Goal: Task Accomplishment & Management: Complete application form

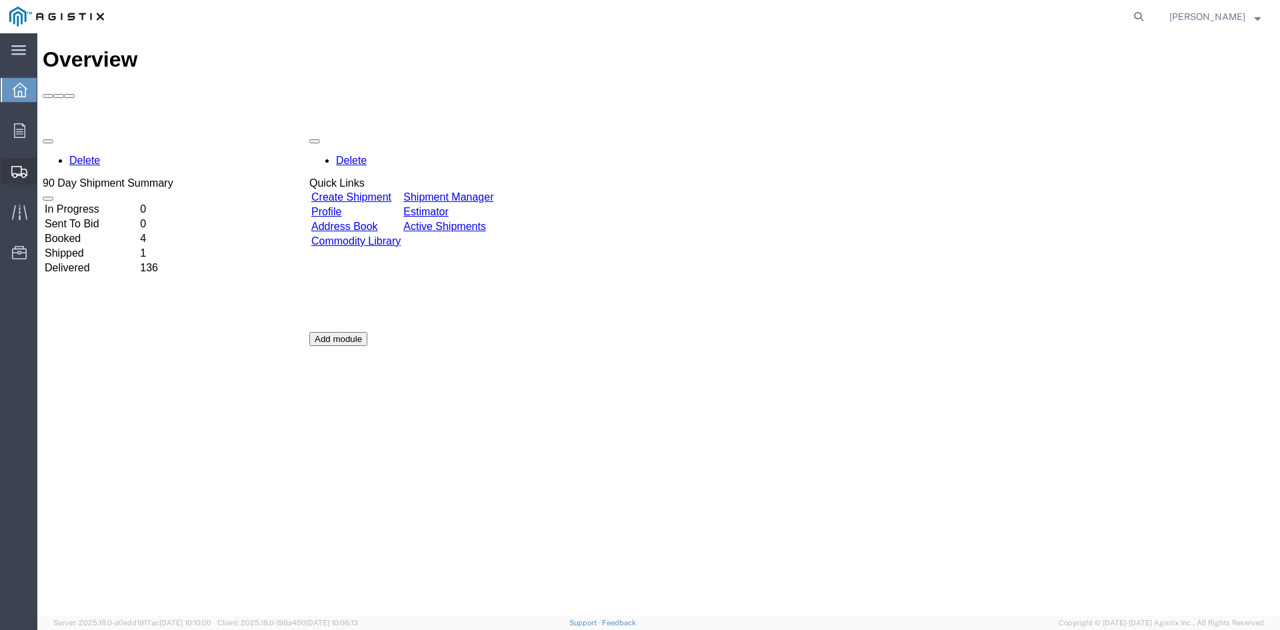
click at [0, 0] on span "Create Shipment" at bounding box center [0, 0] width 0 height 0
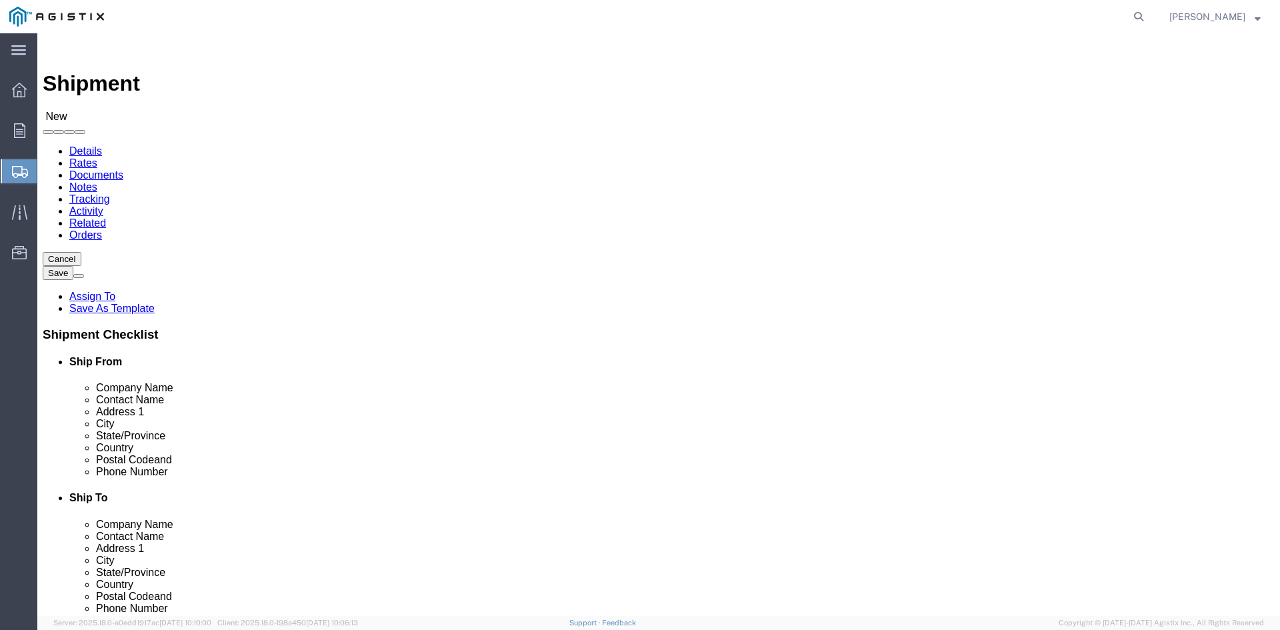
select select
click select "Select PG&E Power Partners"
select select "9596"
click select "Select PG&E Power Partners"
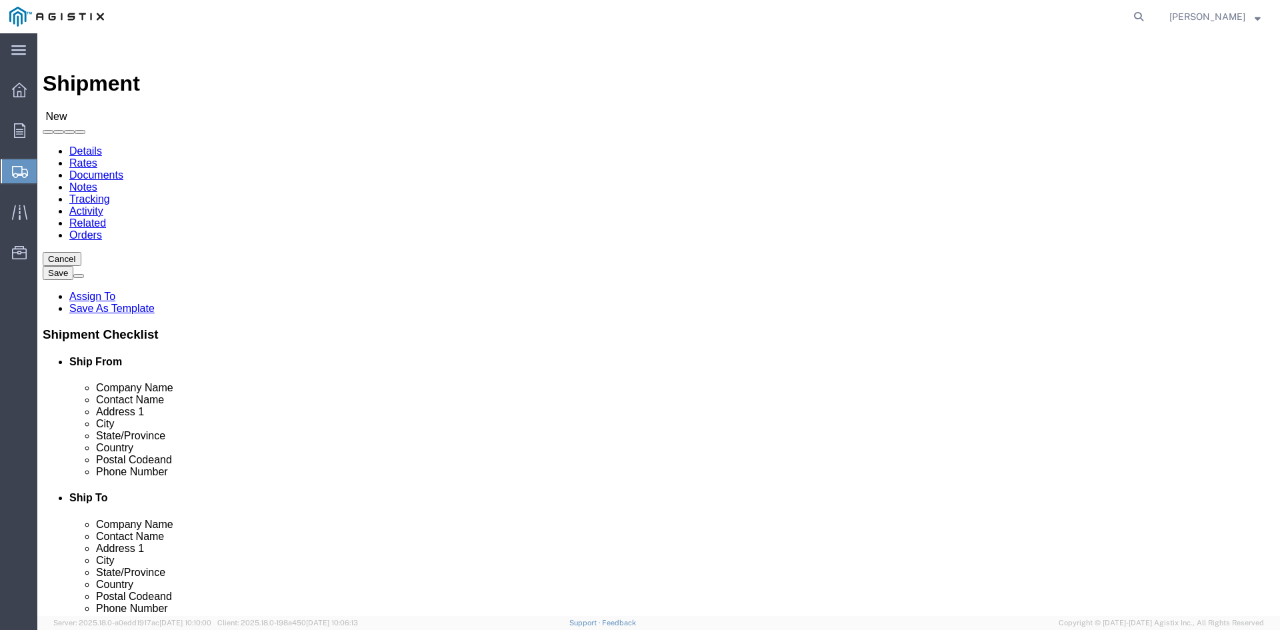
select select
click input "text"
type input "[PERSON_NAME]"
click p "- Power Partners LLC - ([PERSON_NAME]) [STREET_ADDRESS][PERSON_NAME]"
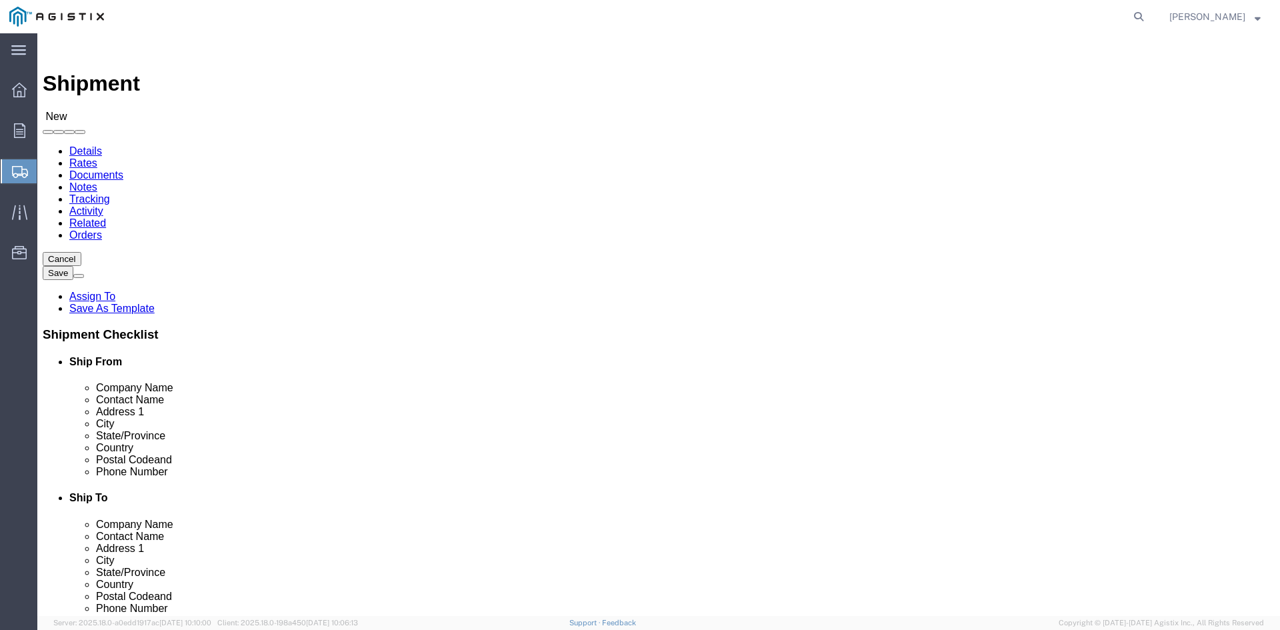
select select "GA"
type input "[PERSON_NAME]"
click select "Select All Others [GEOGRAPHIC_DATA] [GEOGRAPHIC_DATA] [GEOGRAPHIC_DATA] [GEOGRA…"
select select "23082"
click select "Select All Others [GEOGRAPHIC_DATA] [GEOGRAPHIC_DATA] [GEOGRAPHIC_DATA] [GEOGRA…"
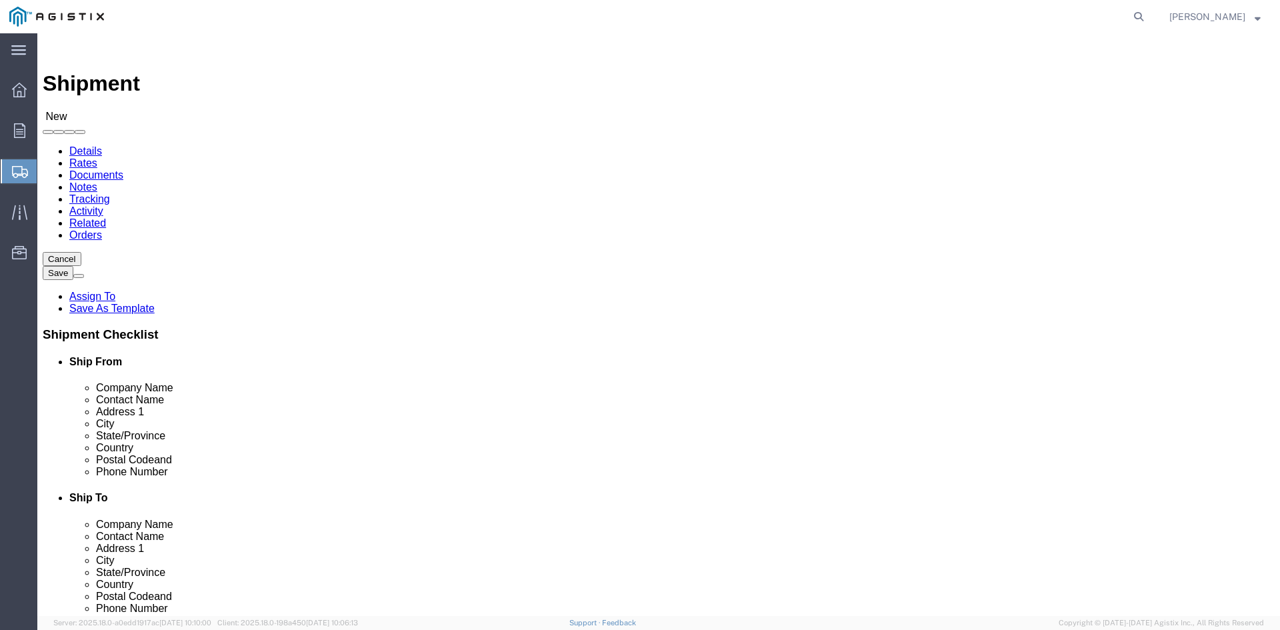
click input "text"
type input "Receiving"
click p "- PGE - (Receiving Department) [STREET_ADDRESS]"
select select "CA"
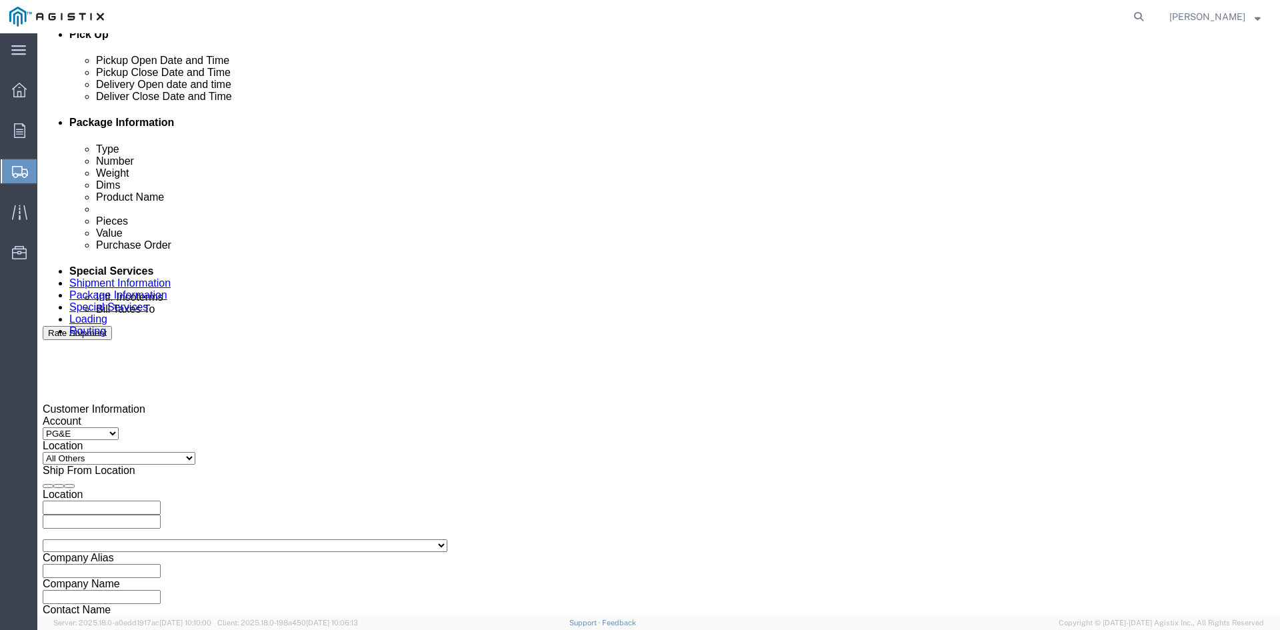
scroll to position [733, 0]
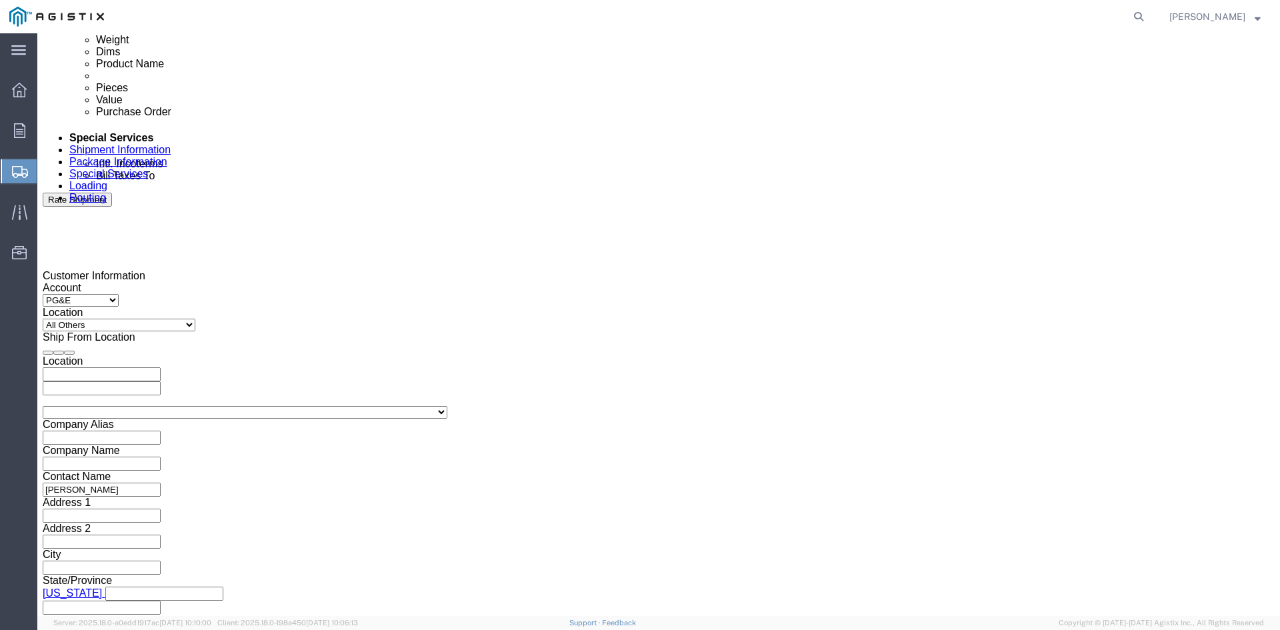
type input "Receiving Department"
click div "Pickup Start Date Pickup Start Time Pickup Open Date and Time [DATE] 1:00 PM"
click div "[DATE] 1:00 PM"
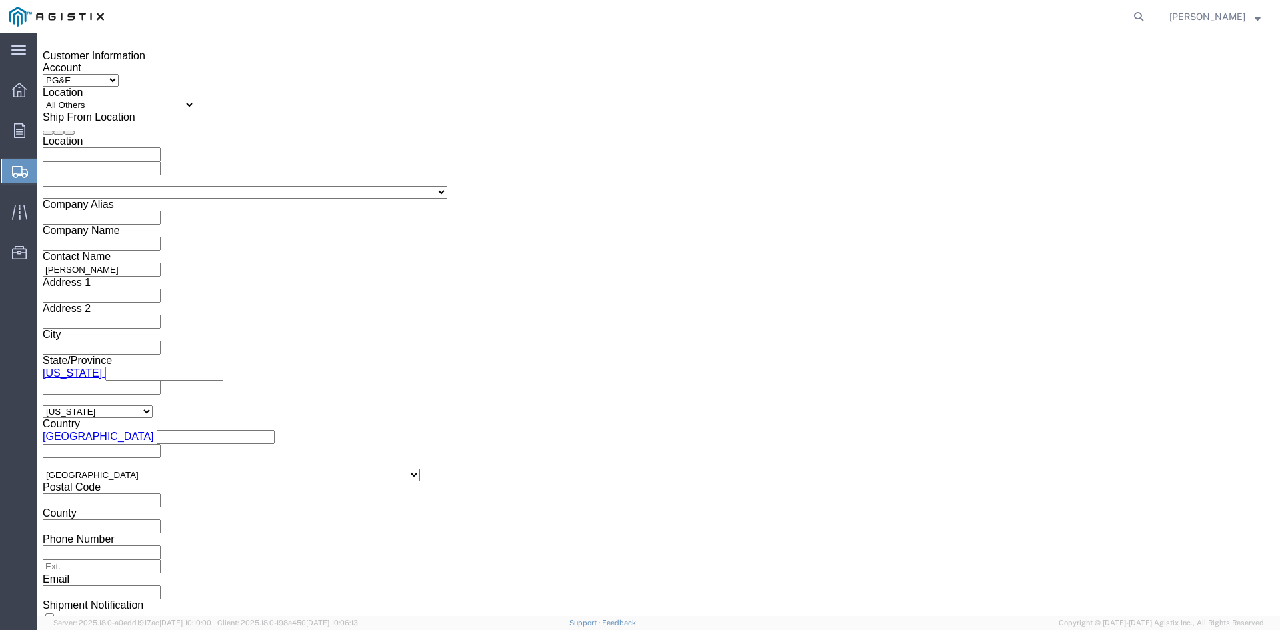
click input "1:00 PM"
click input "11:00 PM"
type input "11:00 AM"
click button "Apply"
click div "[DATE] 12:00 PM"
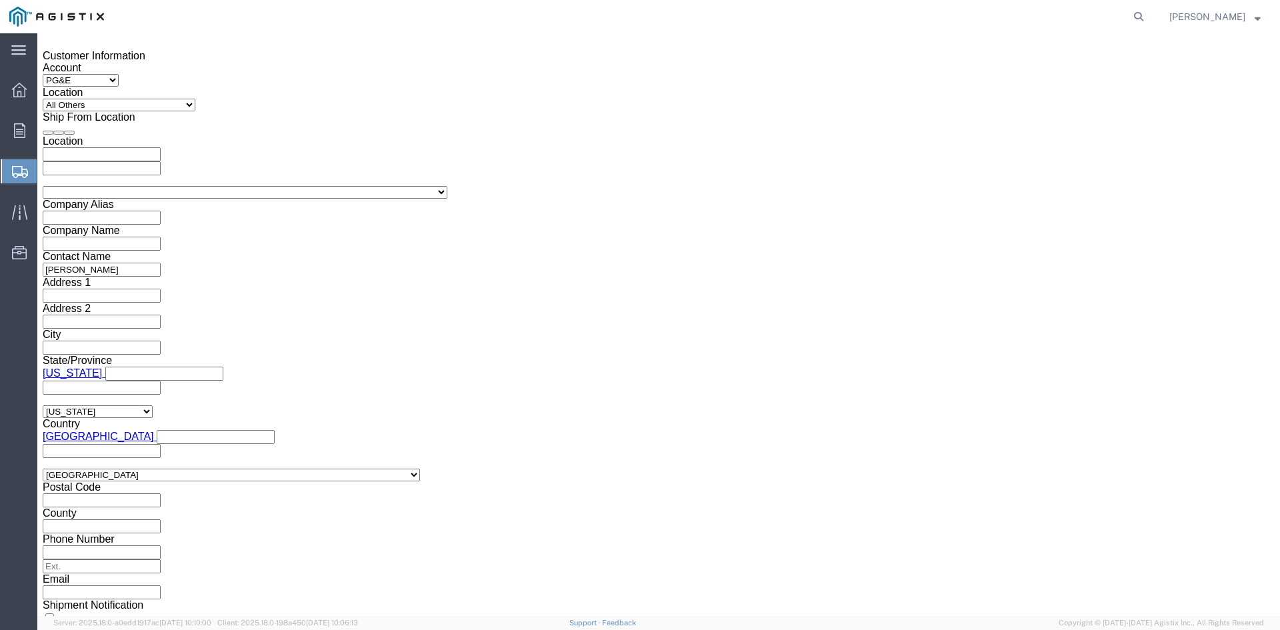
type input "5:00 PM"
click button "Apply"
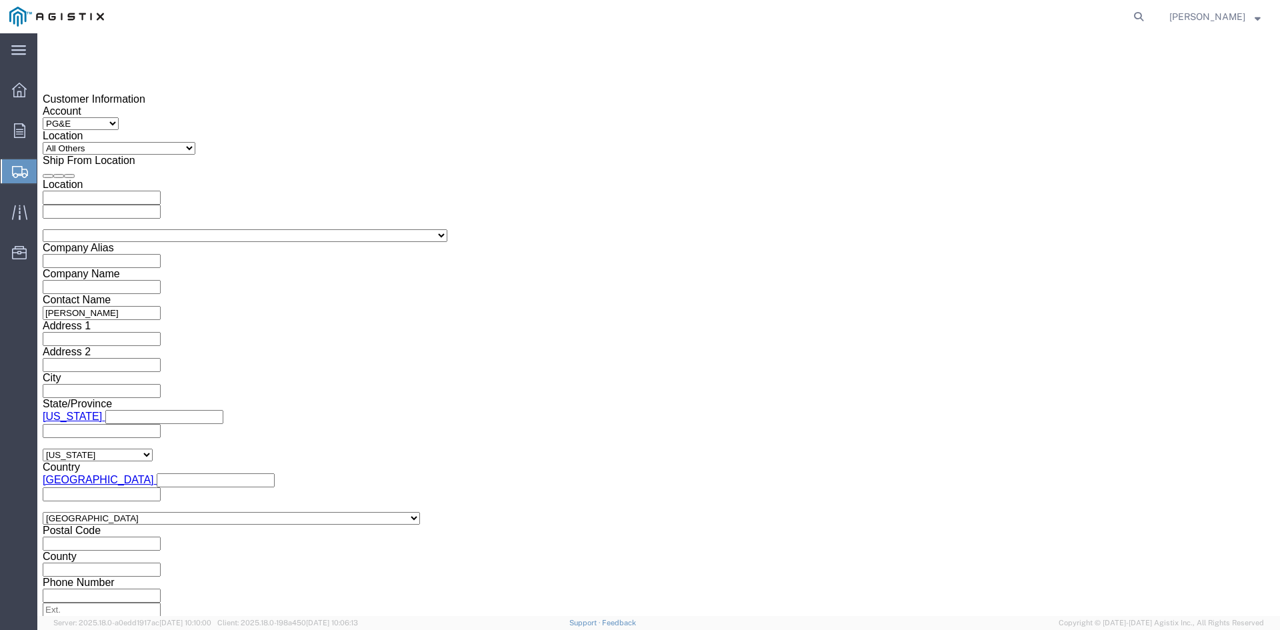
scroll to position [820, 0]
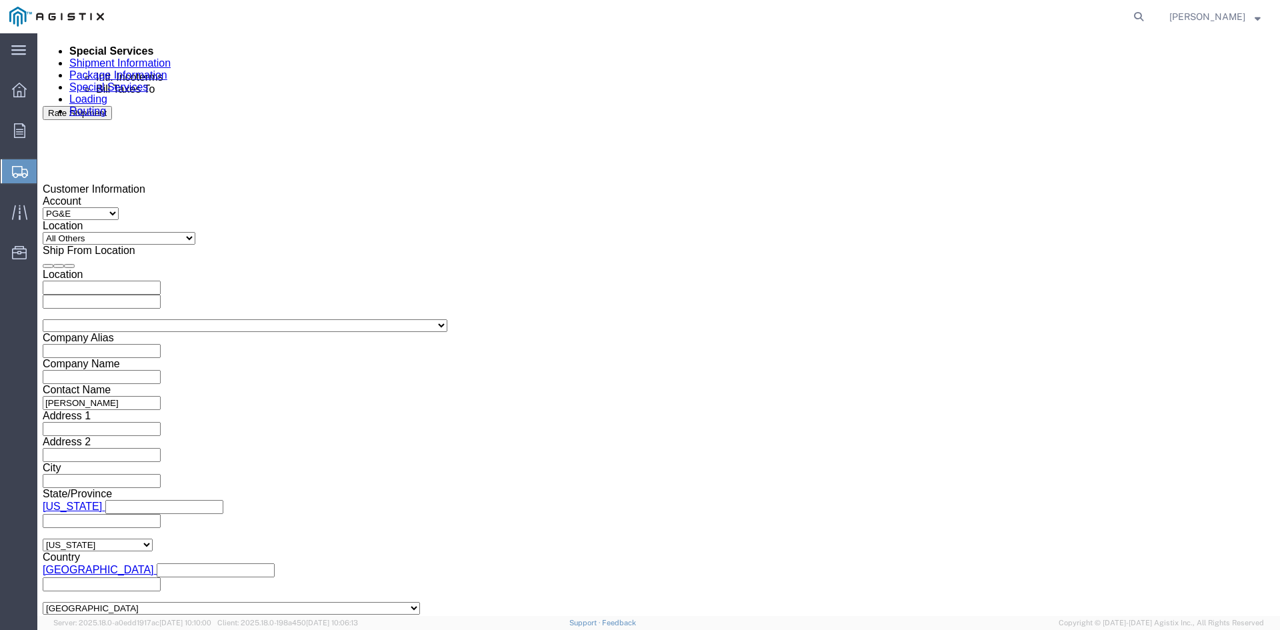
click div
click input "6:00 PM"
click input "7:00 PM"
click input "7:30 PM"
type input "7:30 AM"
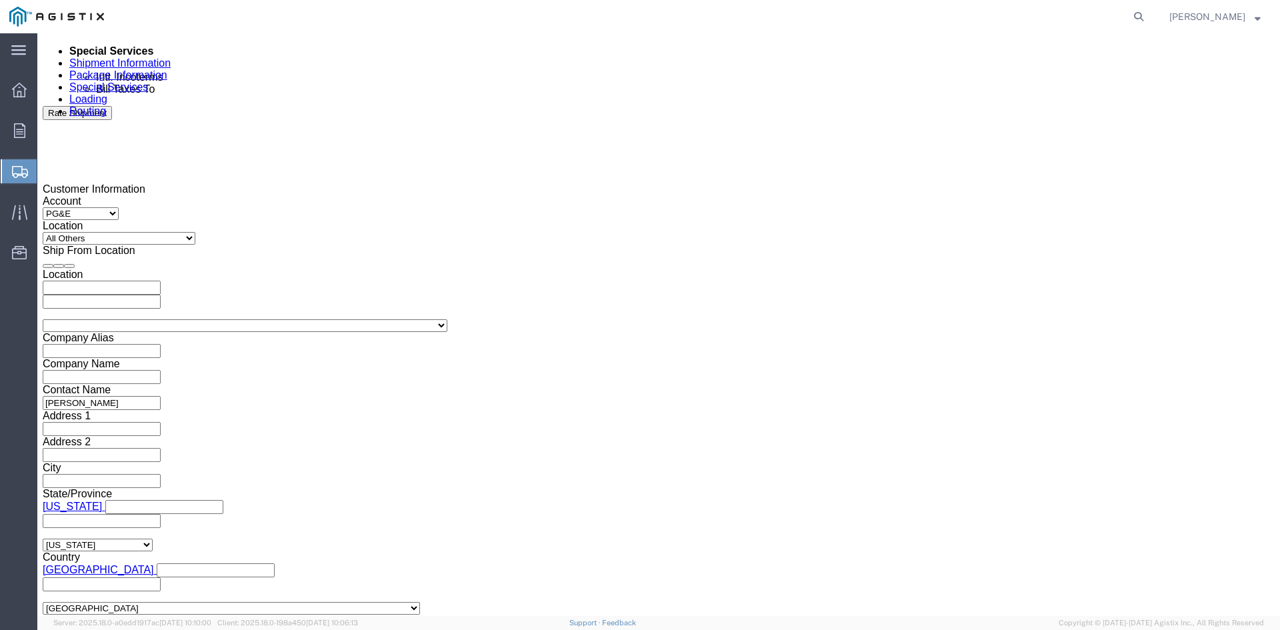
click button "Apply"
click div
drag, startPoint x: 786, startPoint y: 508, endPoint x: 807, endPoint y: 516, distance: 22.8
click input "2:30 AM"
click input "2:00 AM"
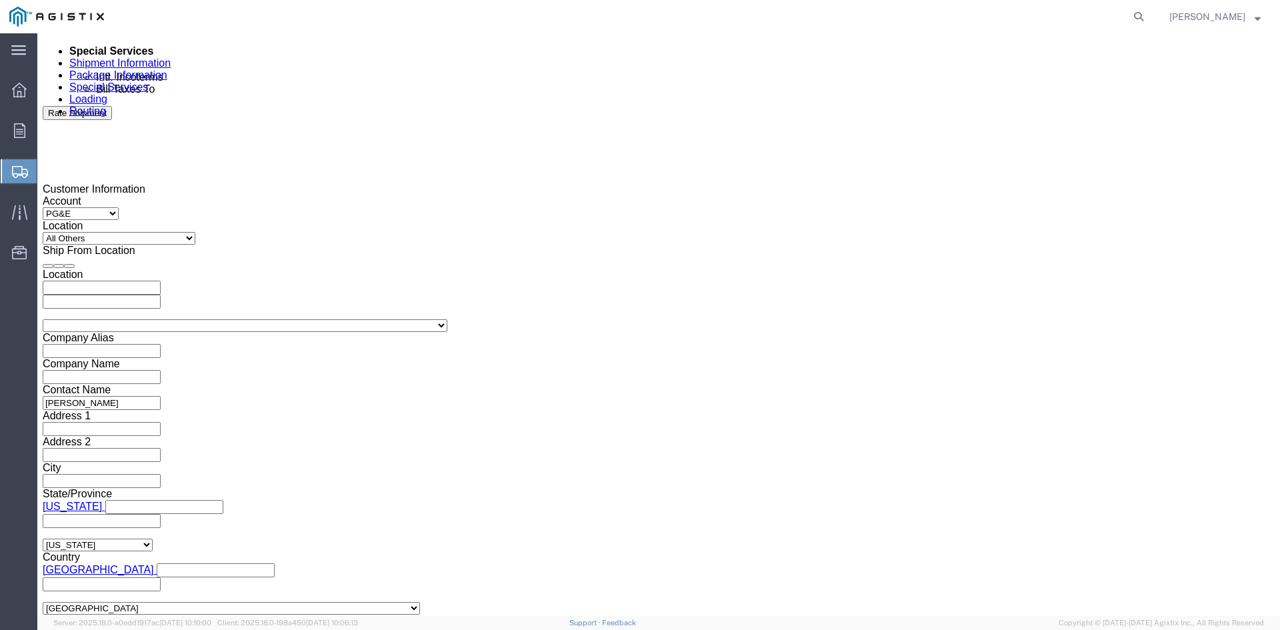
type input "2:00 PM"
click button "Apply"
click input "text"
type input "3501401909"
click select "Select Account Type Activity ID Airline Appointment Number ASN Batch Request # …"
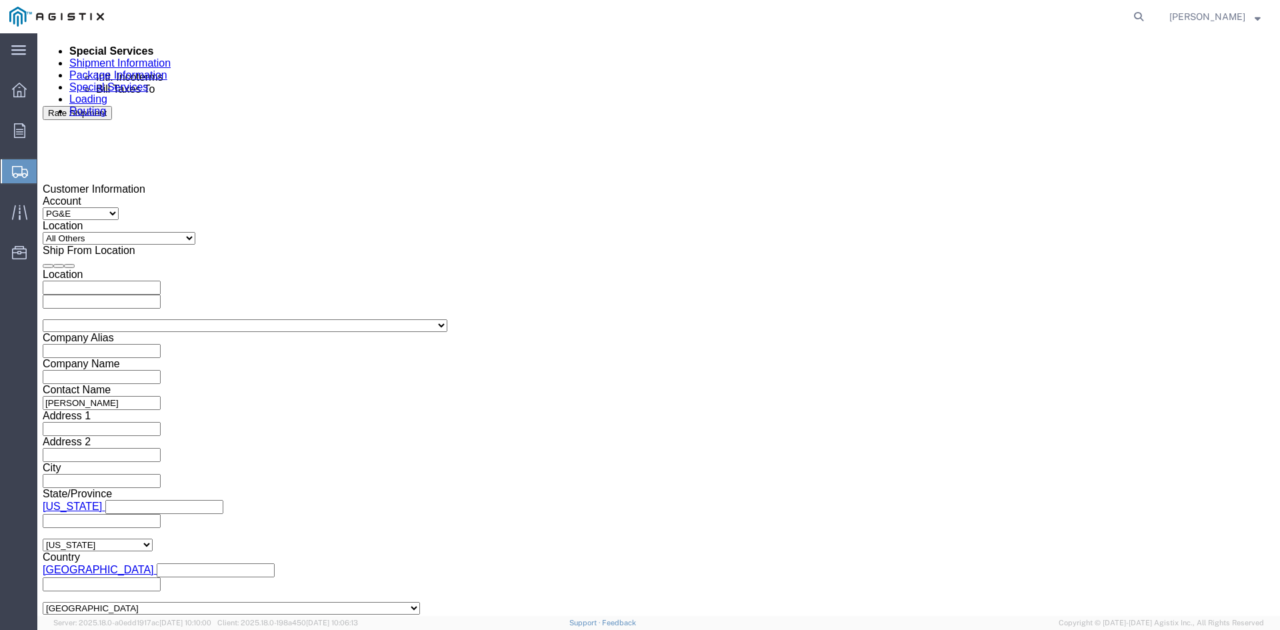
select select "BOL"
click select "Select Account Type Activity ID Airline Appointment Number ASN Batch Request # …"
click input "text"
type input "9868065"
click select "Select Air Less than Truckload Multi-Leg Ocean Freight Rail Small Parcel Truckl…"
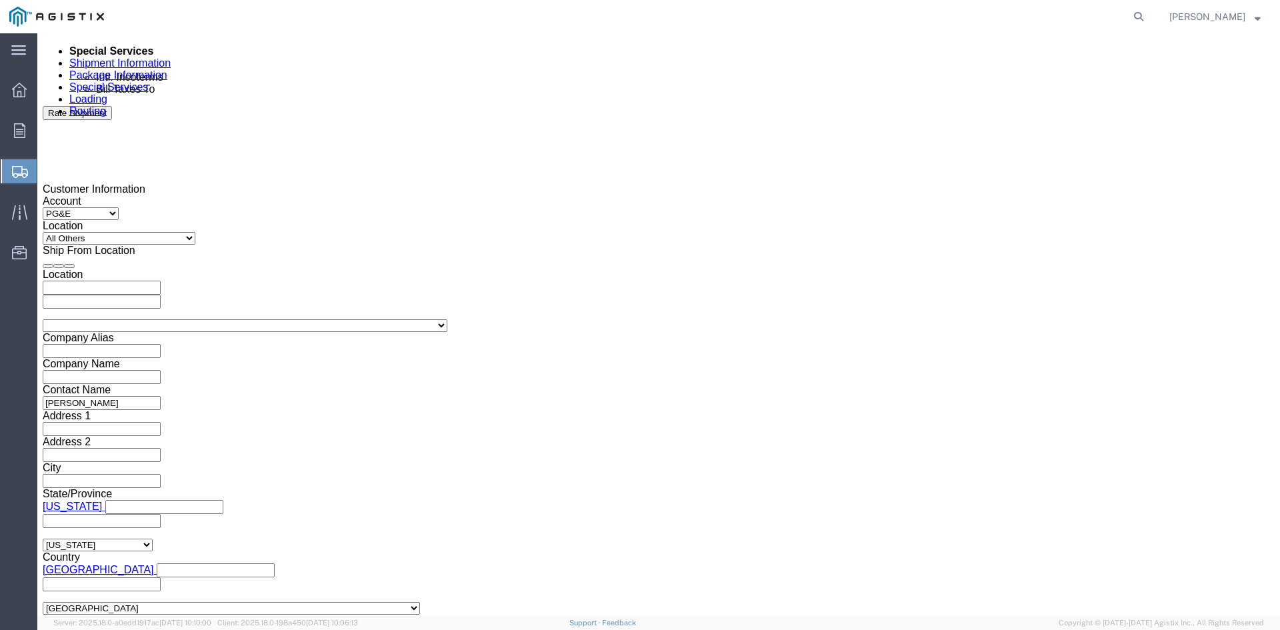
select select "TL"
click select "Select Air Less than Truckload Multi-Leg Ocean Freight Rail Small Parcel Truckl…"
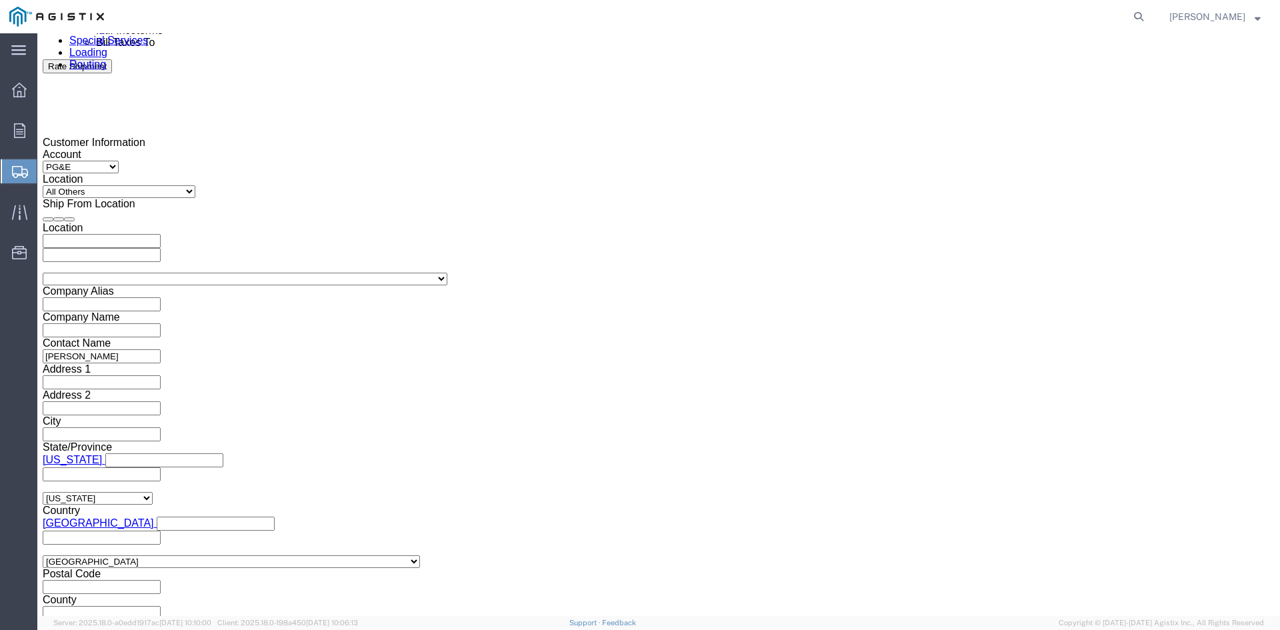
scroll to position [886, 0]
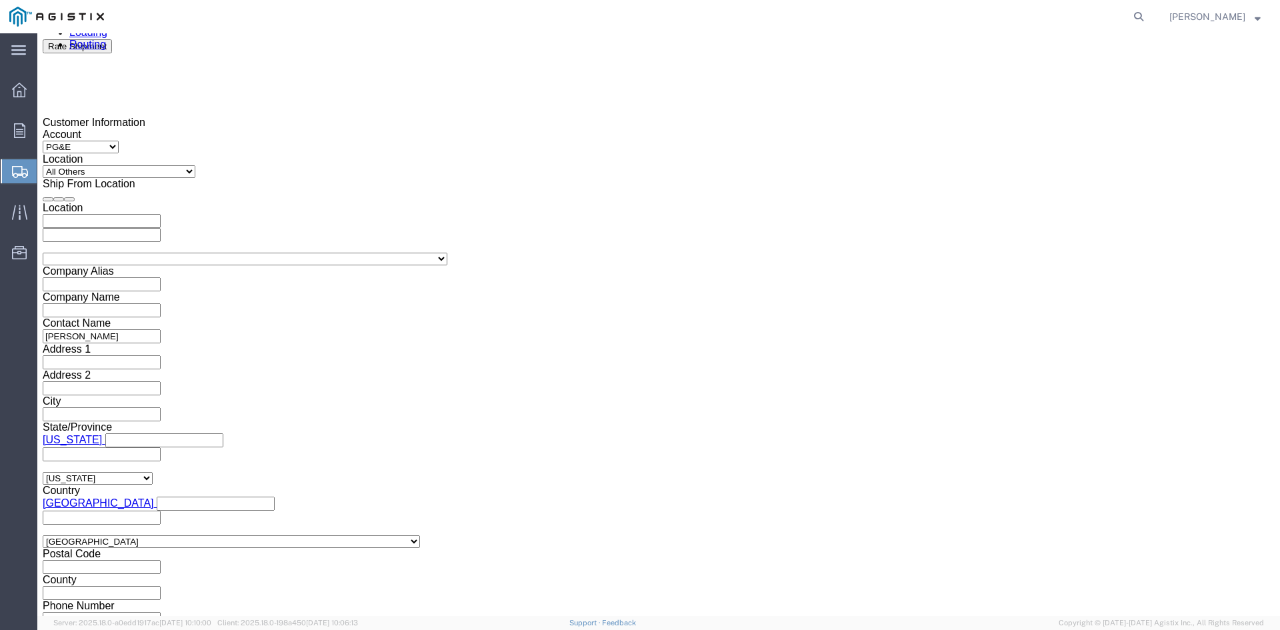
click select "Select 1-Ton (PSS) 10 Wheel 10 Yard Dump Truck 20 Yard Dump Truck Bobtail Botto…"
select select "FLBD"
click select "Select 1-Ton (PSS) 10 Wheel 10 Yard Dump Truck 20 Yard Dump Truck Bobtail Botto…"
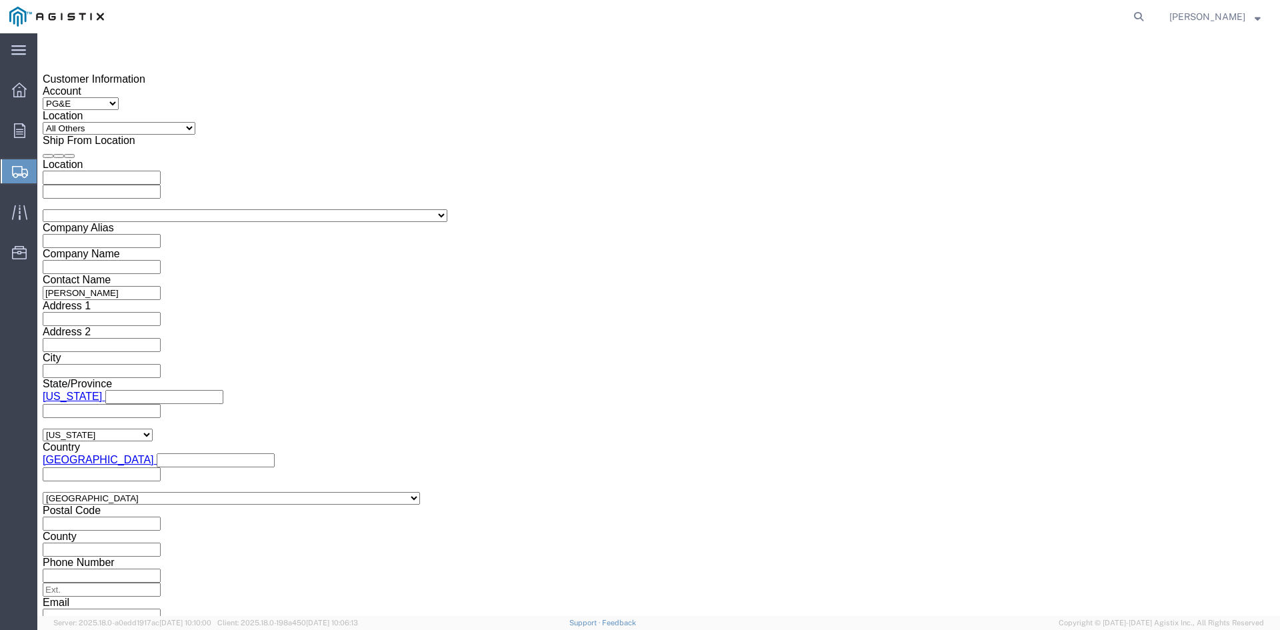
scroll to position [953, 0]
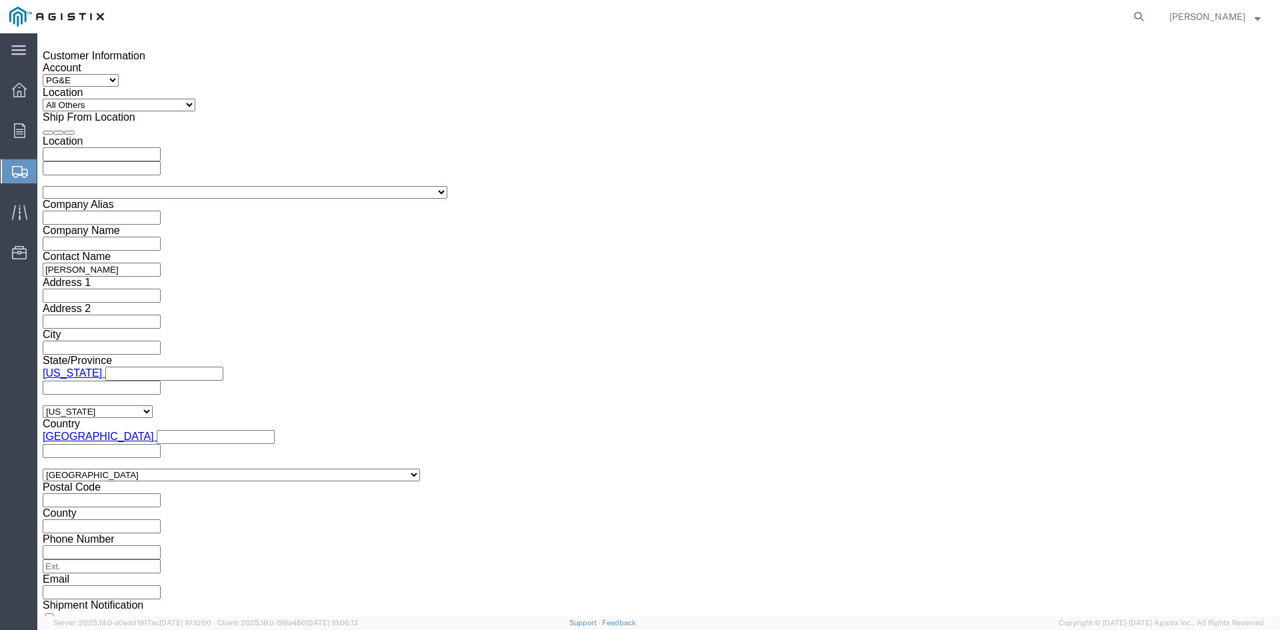
click button "Continue"
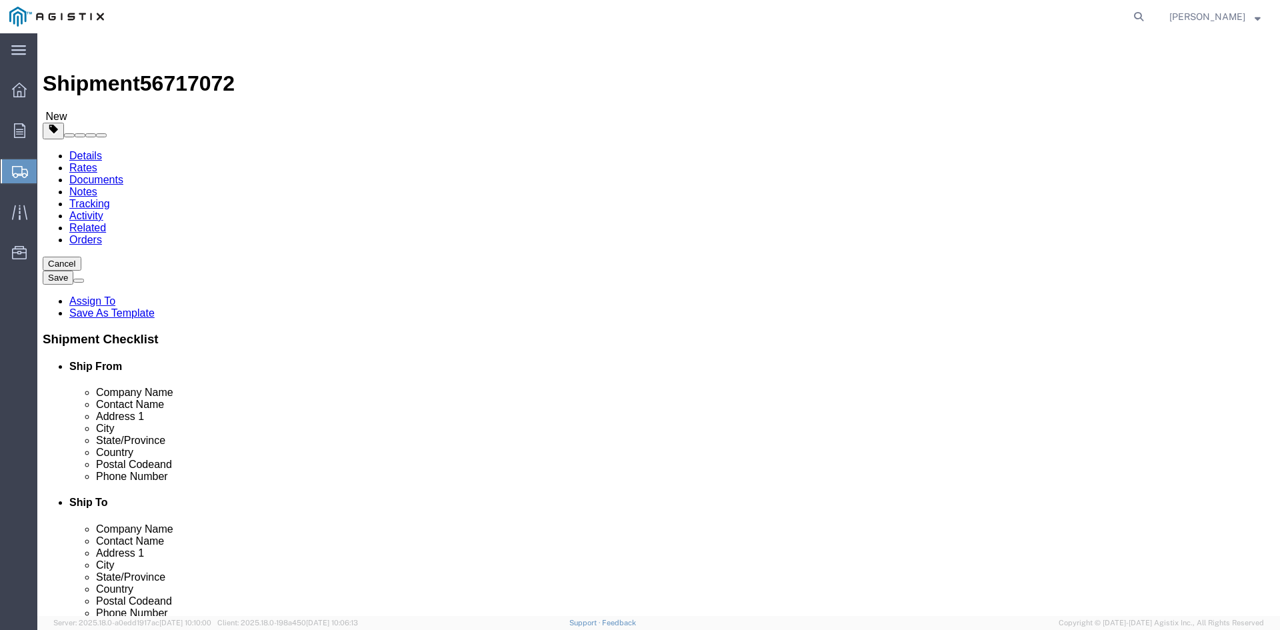
click select "Select Bulk Bundle(s) Cardboard Box(es) Carton(s) Crate(s) Drum(s) (Fiberboard)…"
select select "PSNS"
click select "Select Bulk Bundle(s) Cardboard Box(es) Carton(s) Crate(s) Drum(s) (Fiberboard)…"
drag, startPoint x: 192, startPoint y: 261, endPoint x: 250, endPoint y: 261, distance: 58.0
click input "text"
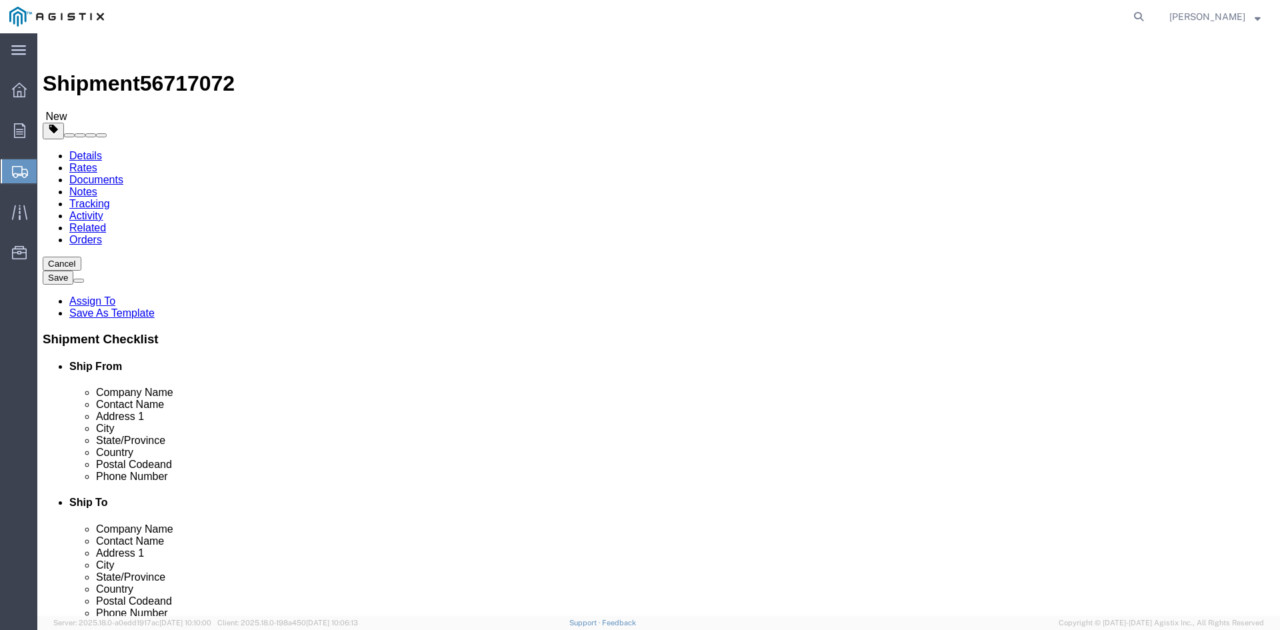
type input "1"
drag, startPoint x: 196, startPoint y: 285, endPoint x: 155, endPoint y: 282, distance: 41.4
click div "Number Number of packages of specified package type and dimensions 1"
type input "91"
click input "text"
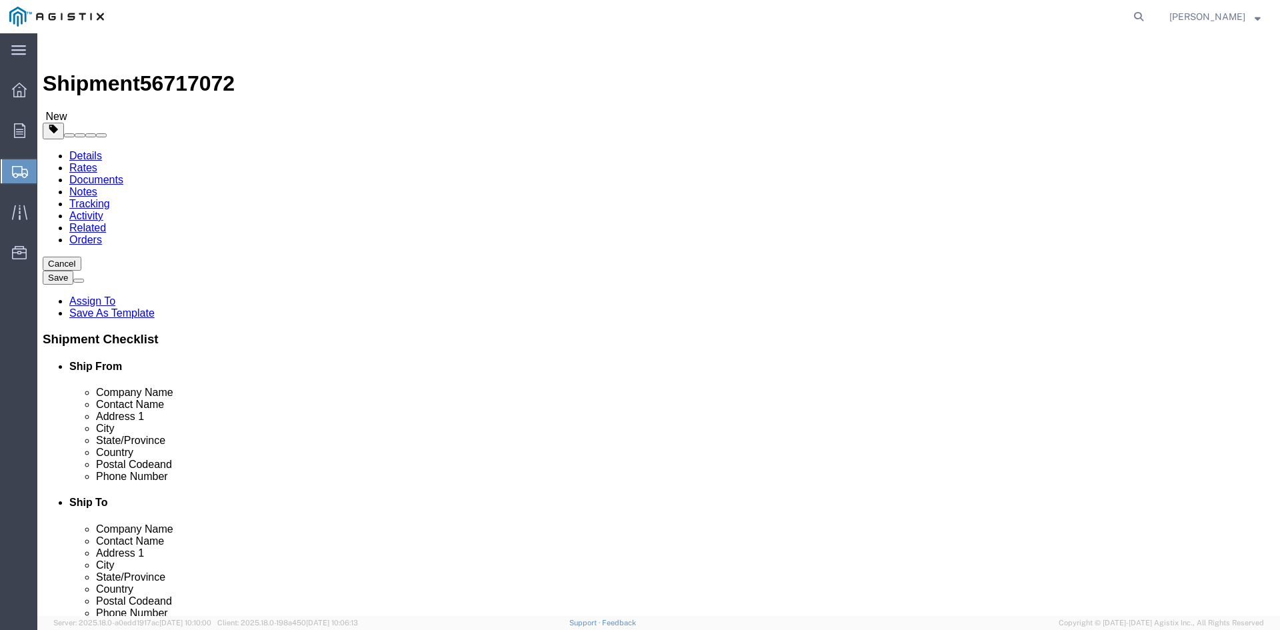
type input "24"
click input "text"
type input "24"
drag, startPoint x: 333, startPoint y: 304, endPoint x: 369, endPoint y: 311, distance: 37.3
click input "text"
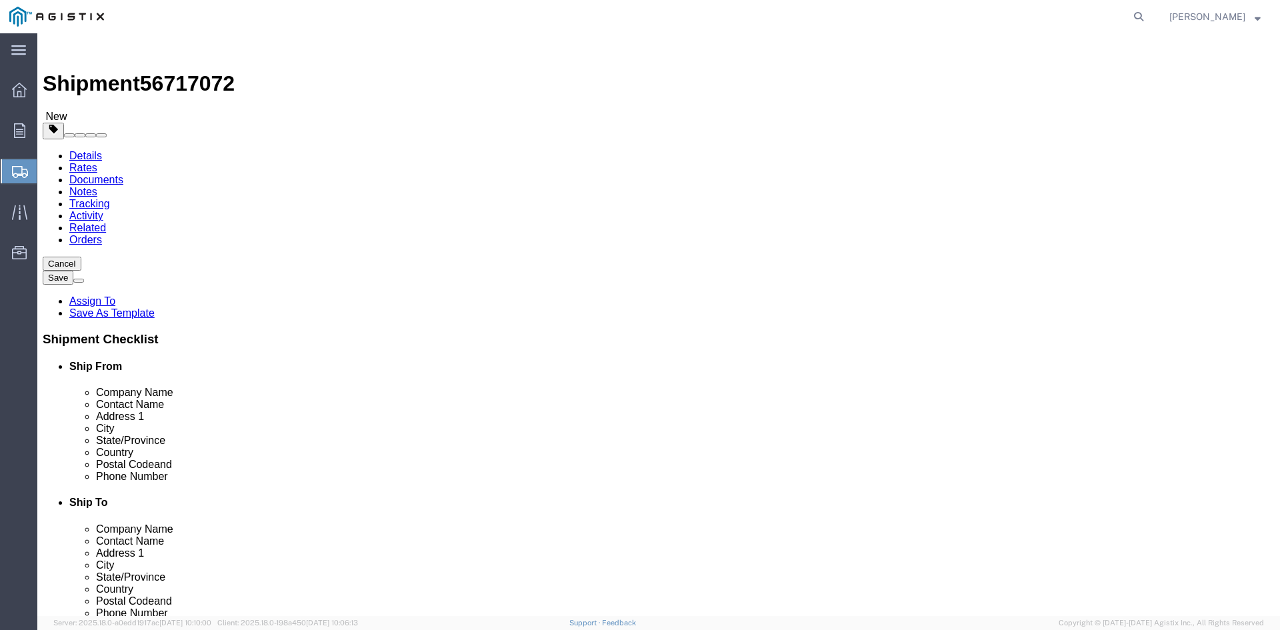
type input "29.75"
drag, startPoint x: 209, startPoint y: 330, endPoint x: 119, endPoint y: 331, distance: 90.7
click div "Weight 0.00 Select kgs lbs Ship. t°"
type input "32071.67"
click link "Add Content"
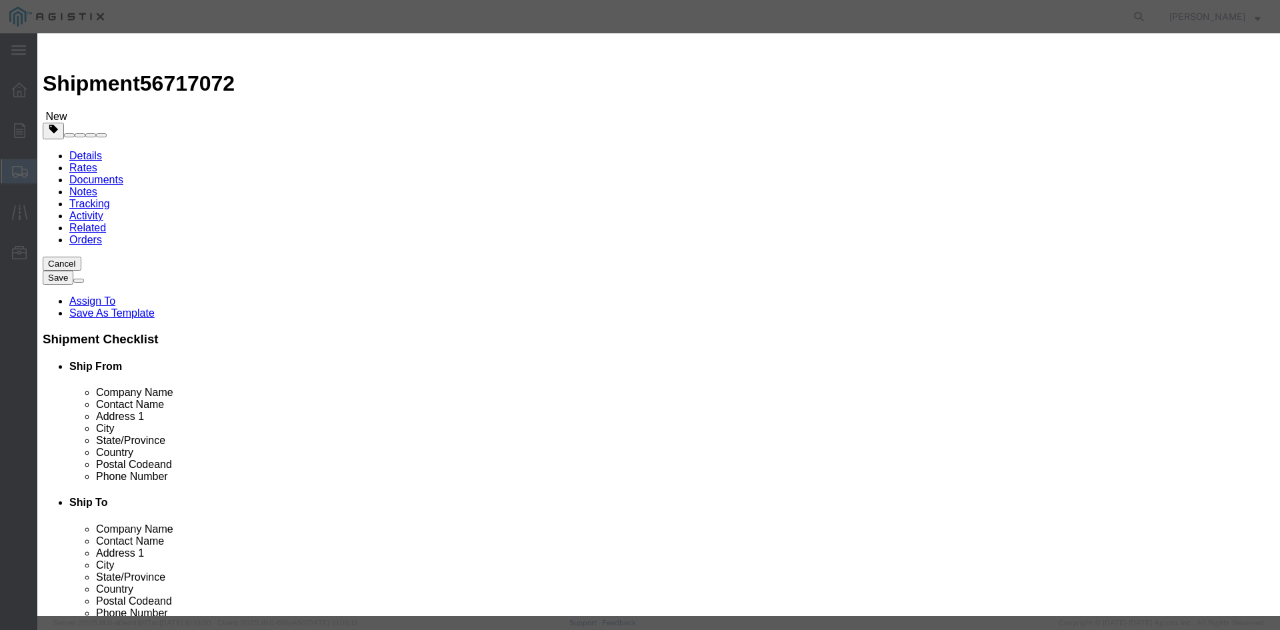
drag, startPoint x: 400, startPoint y: 103, endPoint x: 418, endPoint y: 103, distance: 18.0
click input "text"
type input "R"
type input "Overhead Transformer"
drag, startPoint x: 405, startPoint y: 126, endPoint x: 352, endPoint y: 127, distance: 52.7
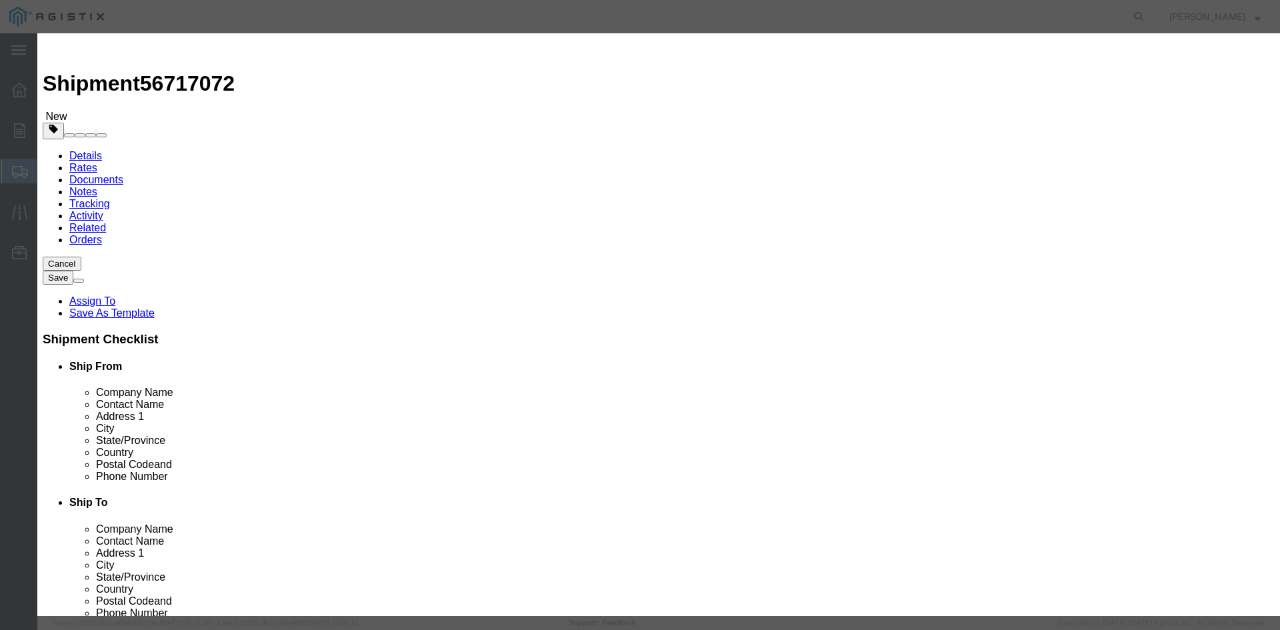
click div "Pieces 0 Select Bag Barrels 100Board Feet Bottle Box Blister Pack Carats Can Ca…"
type input "91"
drag, startPoint x: 391, startPoint y: 152, endPoint x: 441, endPoint y: 152, distance: 49.3
click input "text"
type input "1"
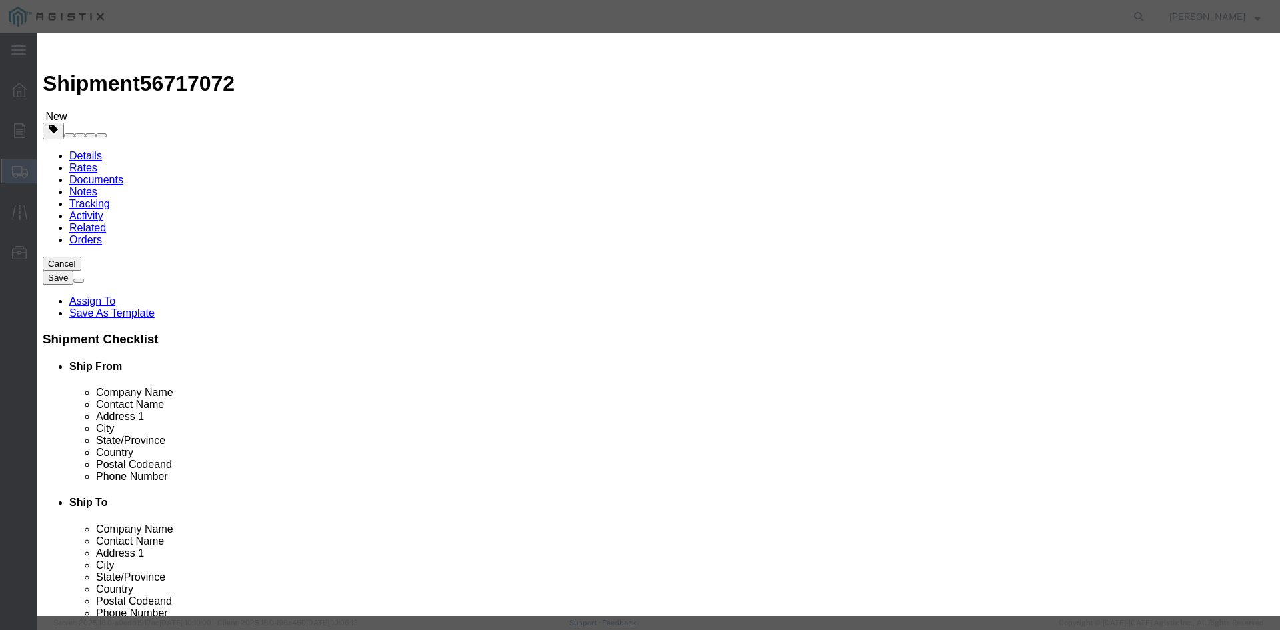
click select "Select 50 55 60 65 70 85 92.5 100 125 175 250 300 400"
select select "55"
click select "Select 50 55 60 65 70 85 92.5 100 125 175 250 300 400"
drag, startPoint x: 494, startPoint y: 99, endPoint x: 319, endPoint y: 98, distance: 175.3
click div "Product Name Overhead Transformer"
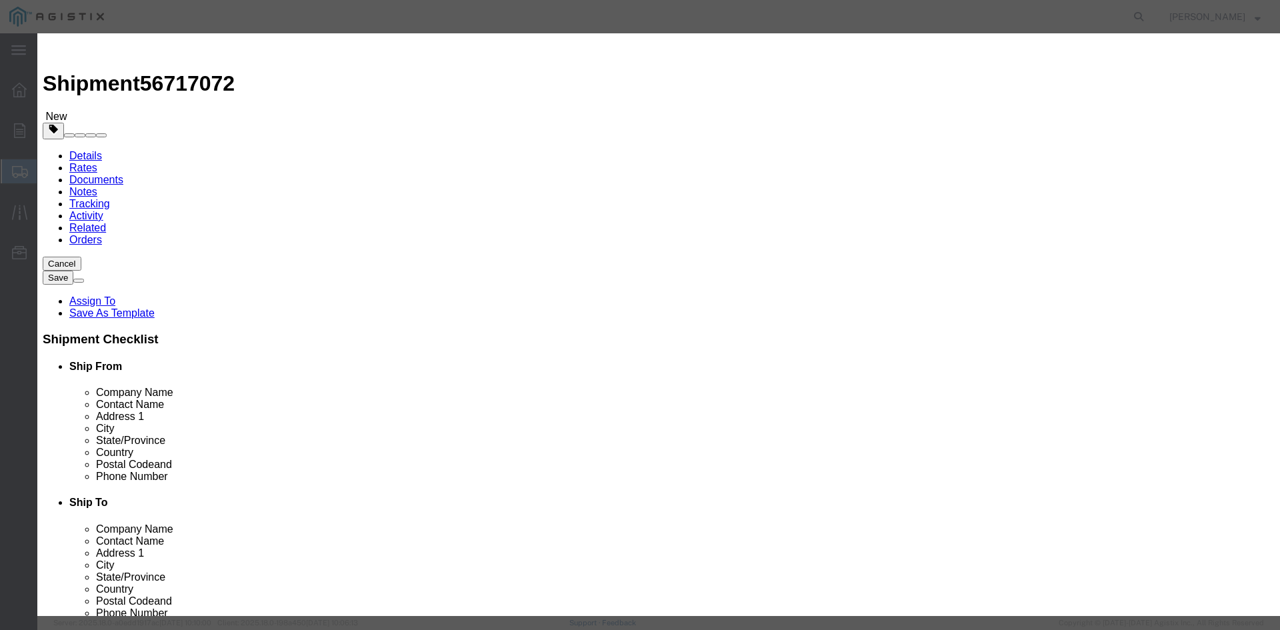
click button "Save & Close"
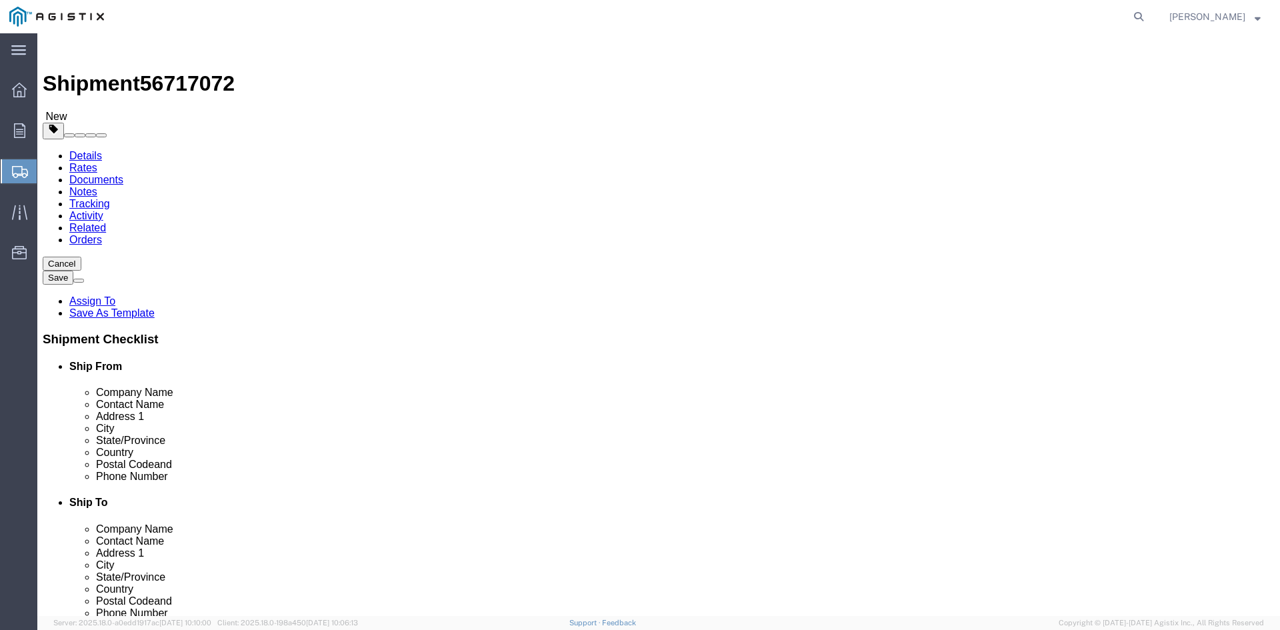
click link "Add Package"
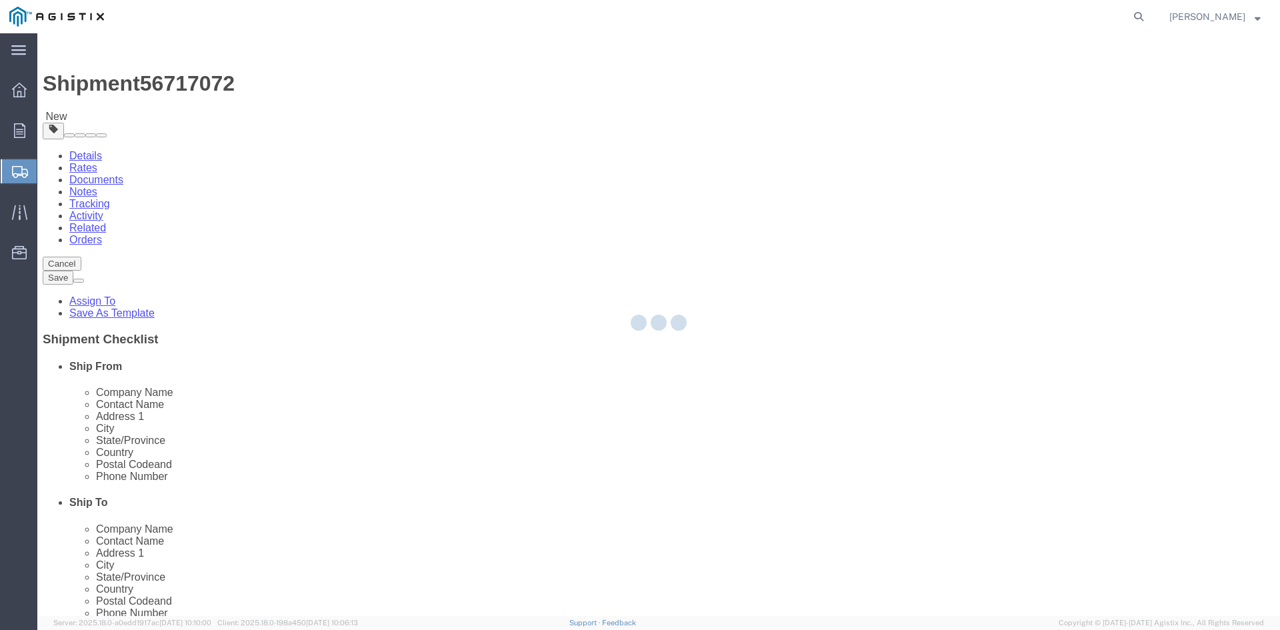
select select "PSNS"
select select "CBOX"
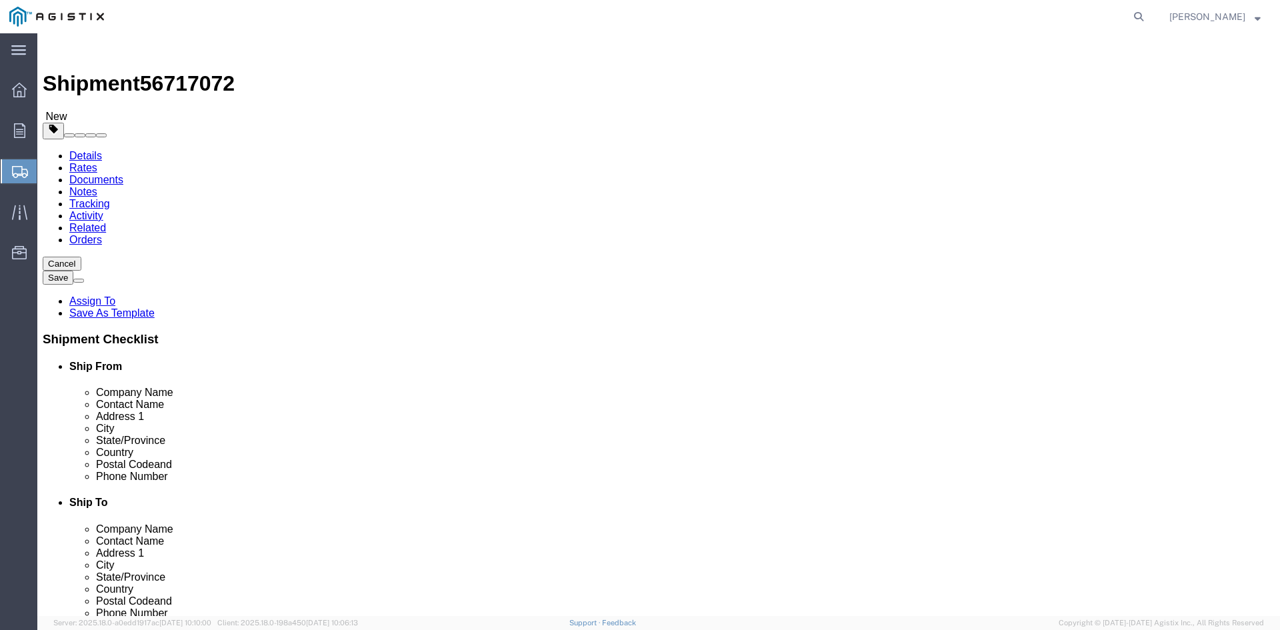
click span "button"
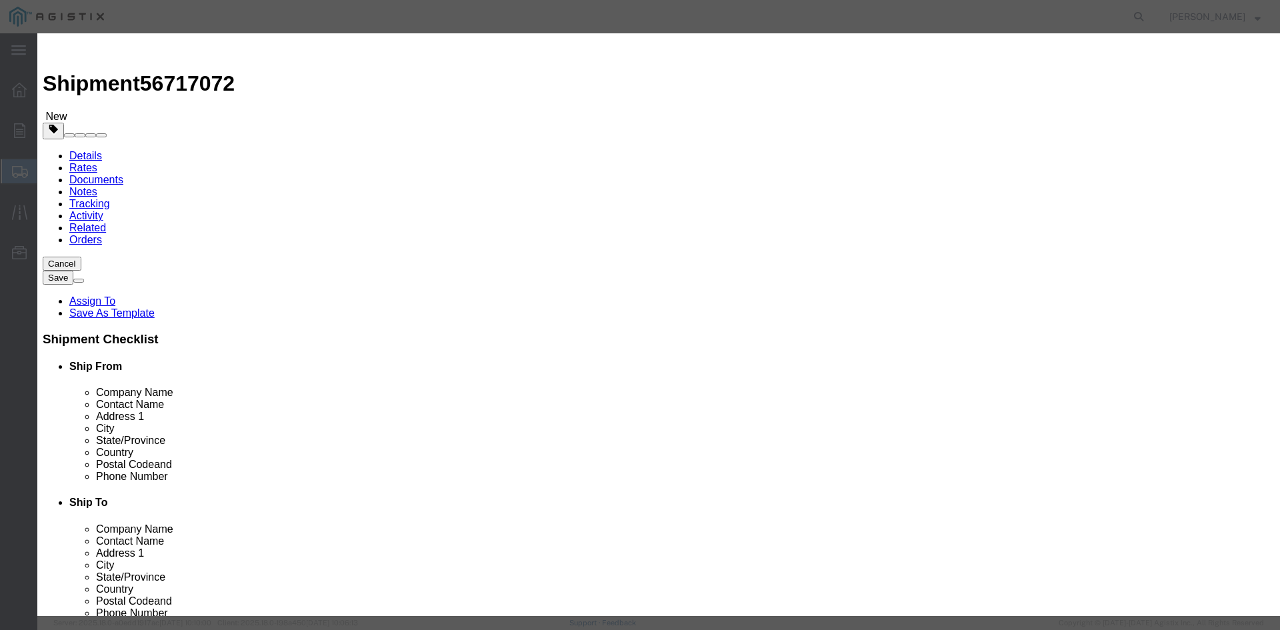
click button "Yes"
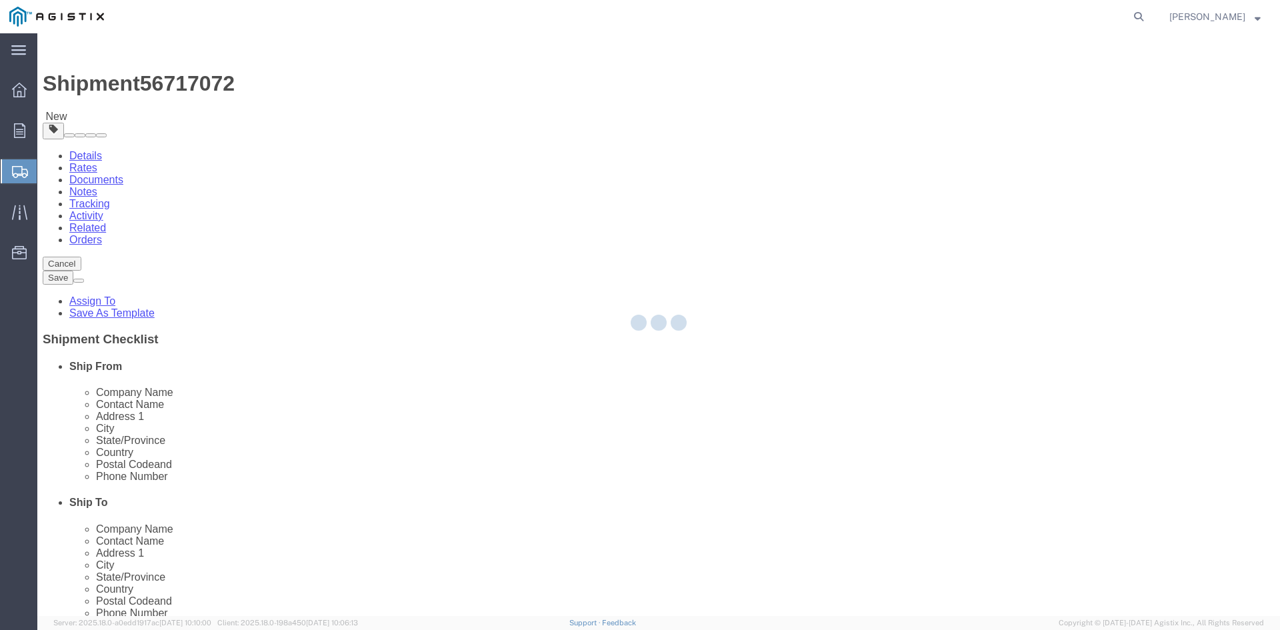
select select "PSNS"
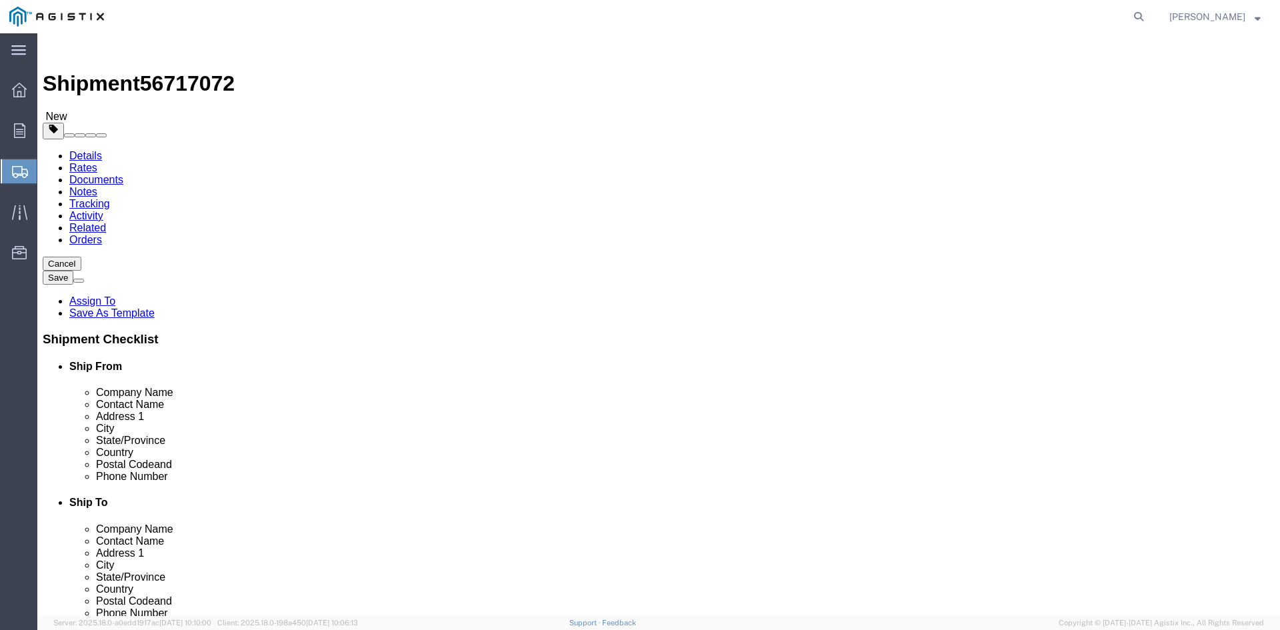
click icon
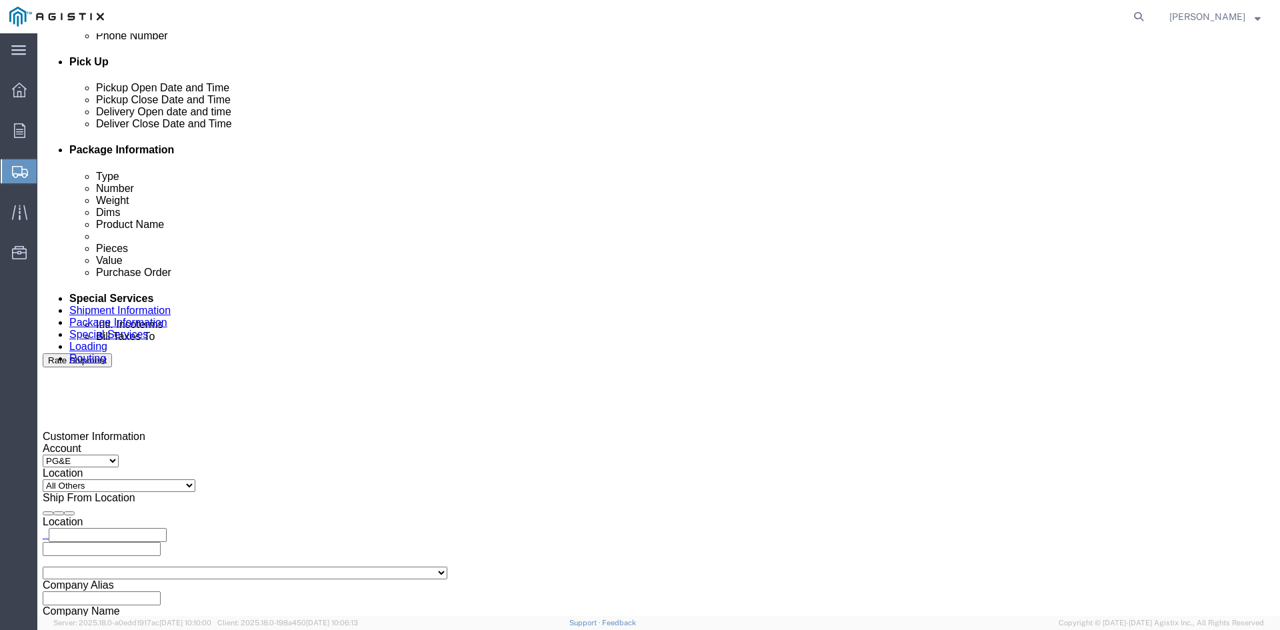
scroll to position [600, 0]
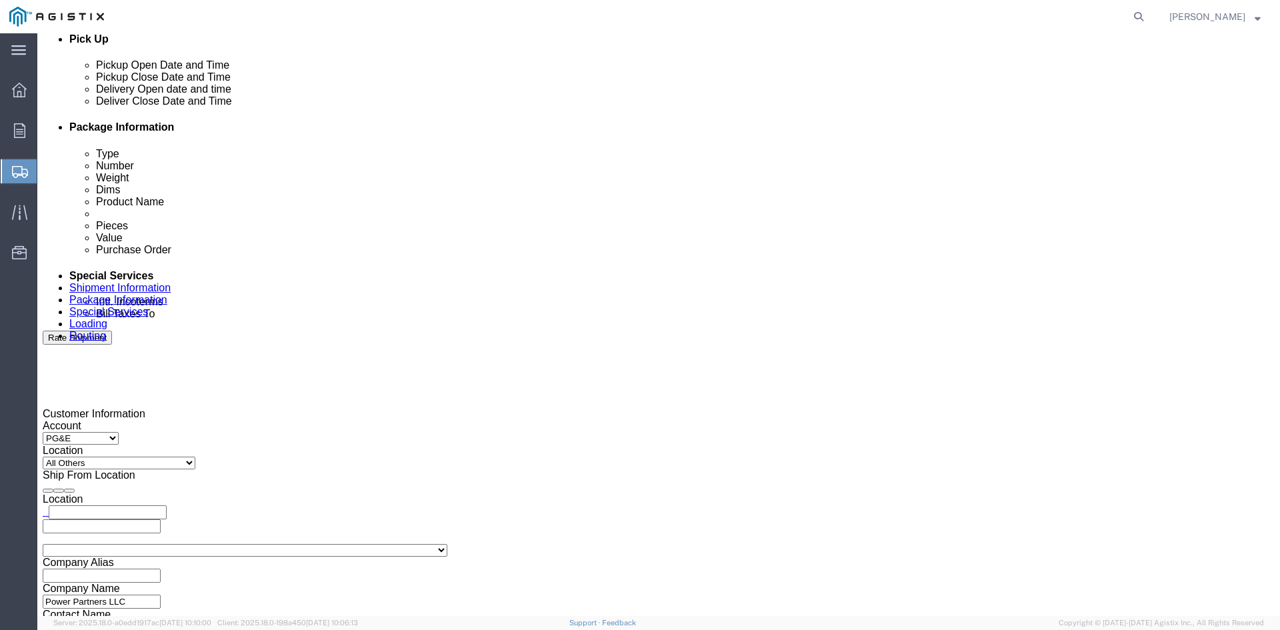
click input "text"
type input "[EMAIL_ADDRESS][DOMAIN_NAME]"
type input "z"
type input "sh"
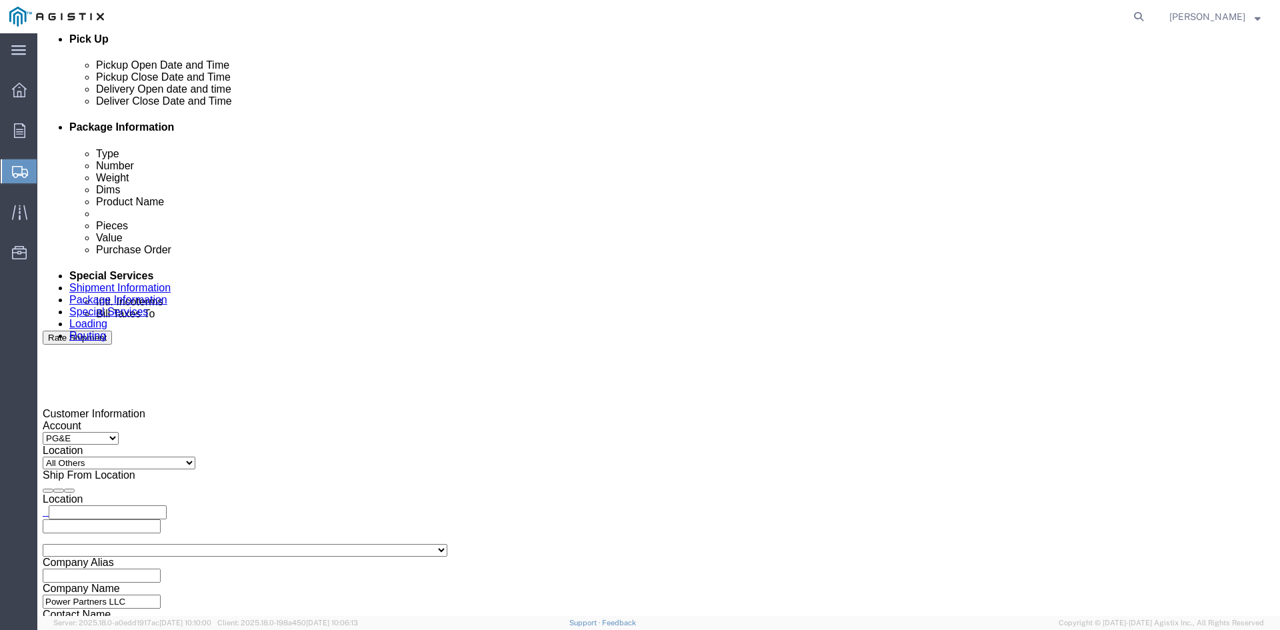
type input "ke"
type input "pri"
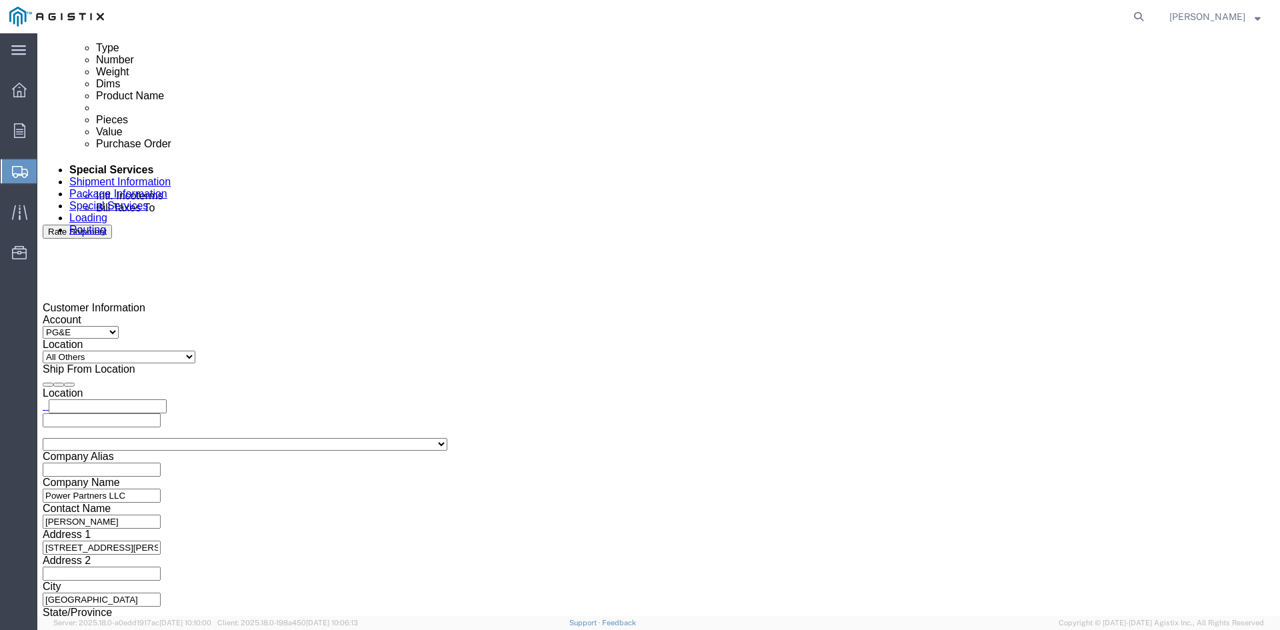
scroll to position [733, 0]
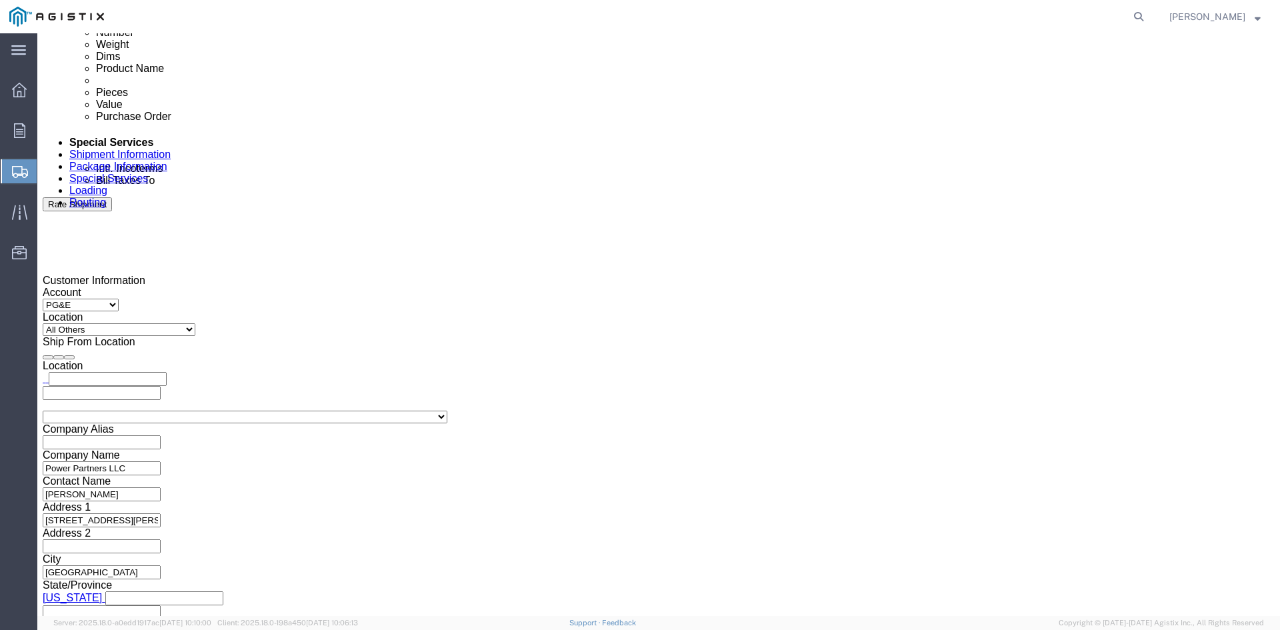
click button "Rate Shipment"
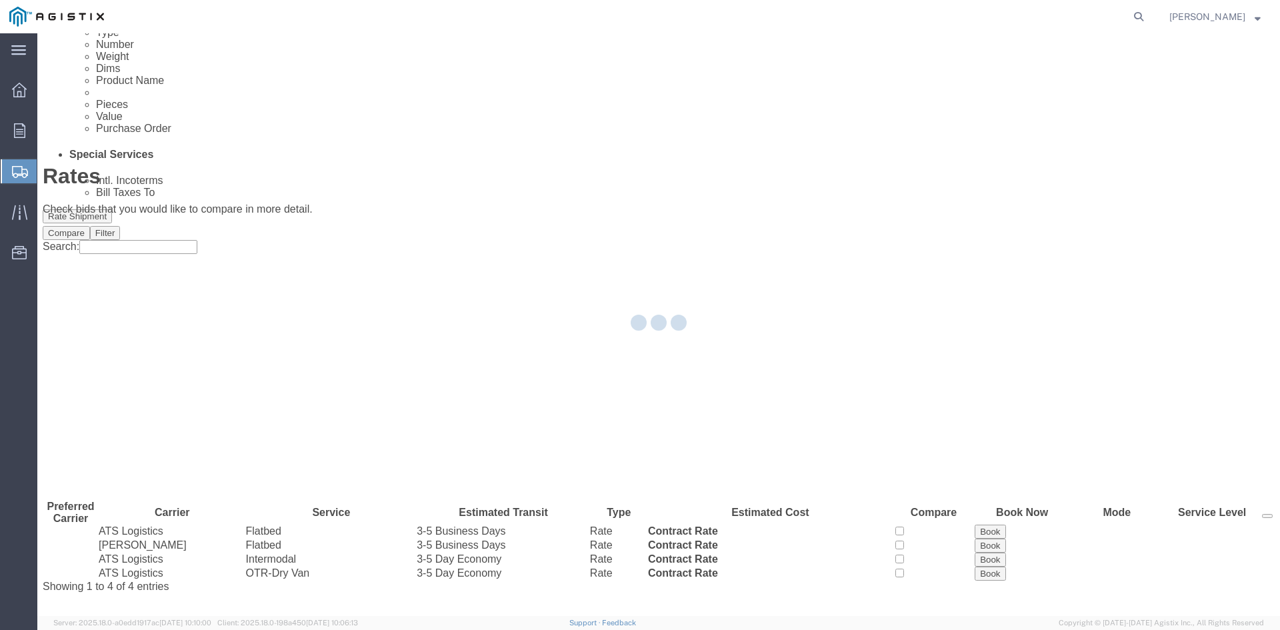
scroll to position [0, 0]
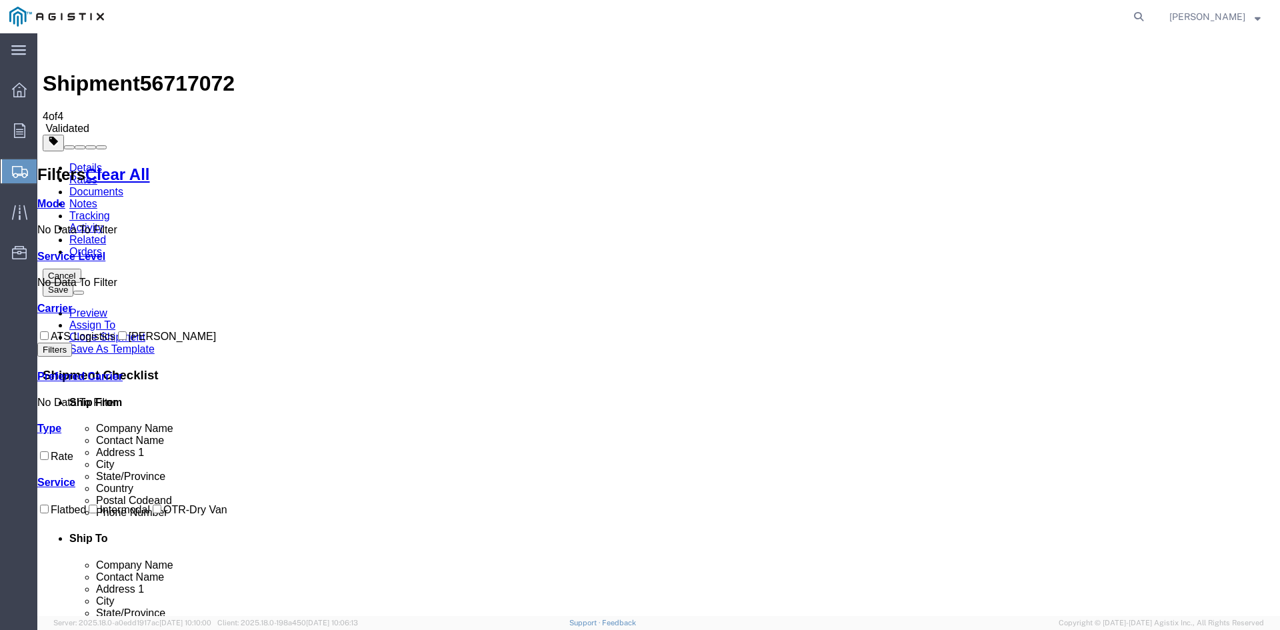
click at [49, 331] on input "ATS Logistics" at bounding box center [44, 335] width 9 height 9
checkbox input "true"
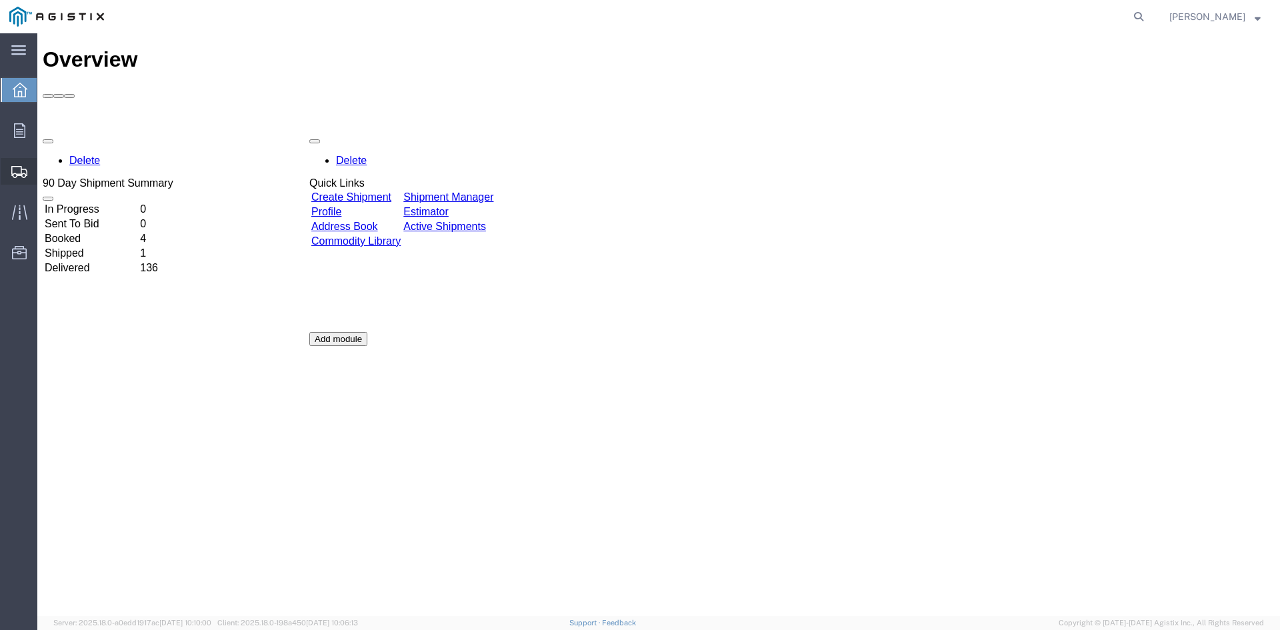
click at [0, 0] on span "Create Shipment" at bounding box center [0, 0] width 0 height 0
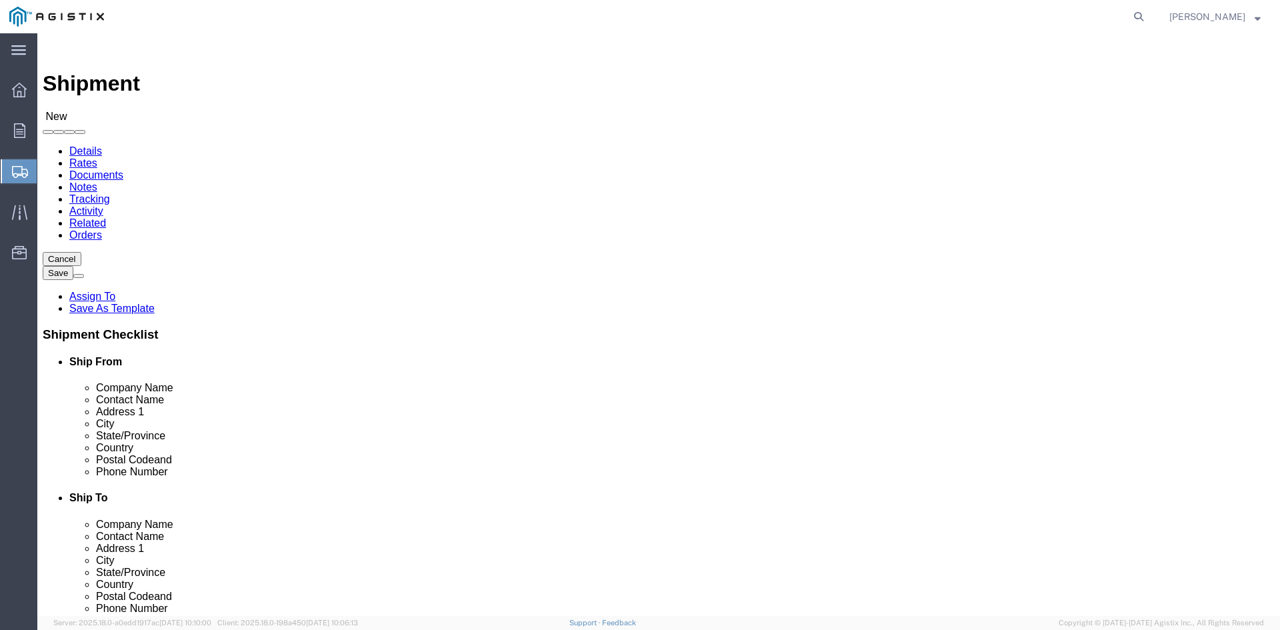
select select
click select "Select PG&E Power Partners"
select select "9596"
click select "Select PG&E Power Partners"
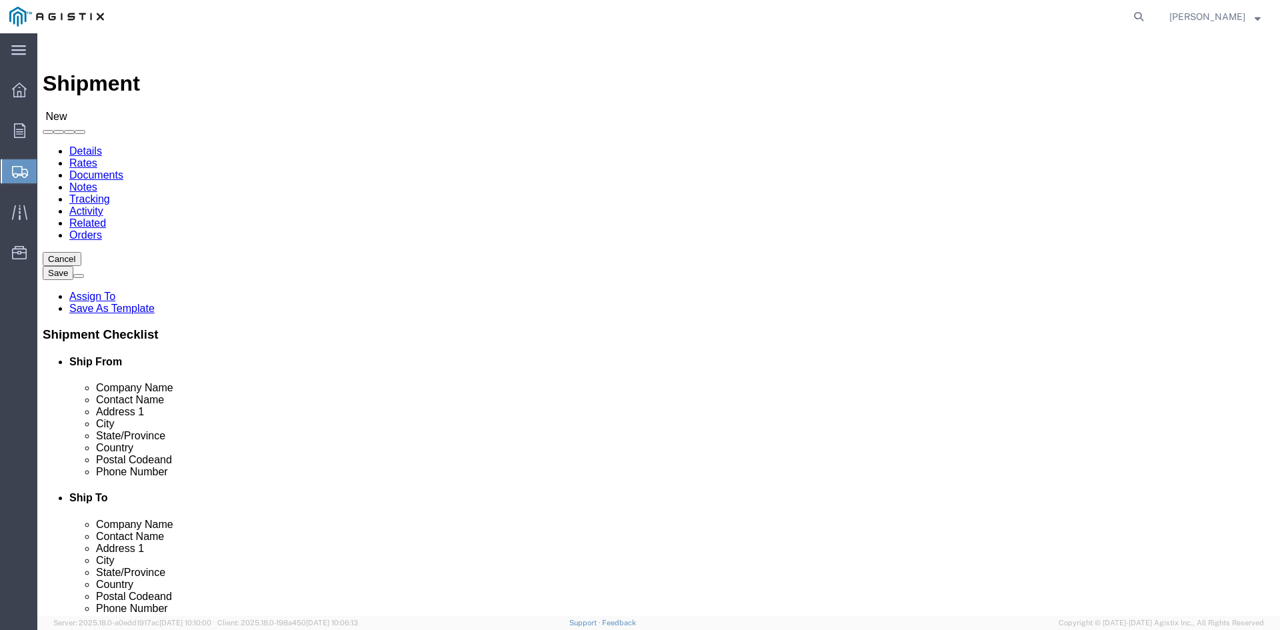
select select
drag, startPoint x: 186, startPoint y: 386, endPoint x: 272, endPoint y: 370, distance: 87.5
click input "text"
type input "AMANDA"
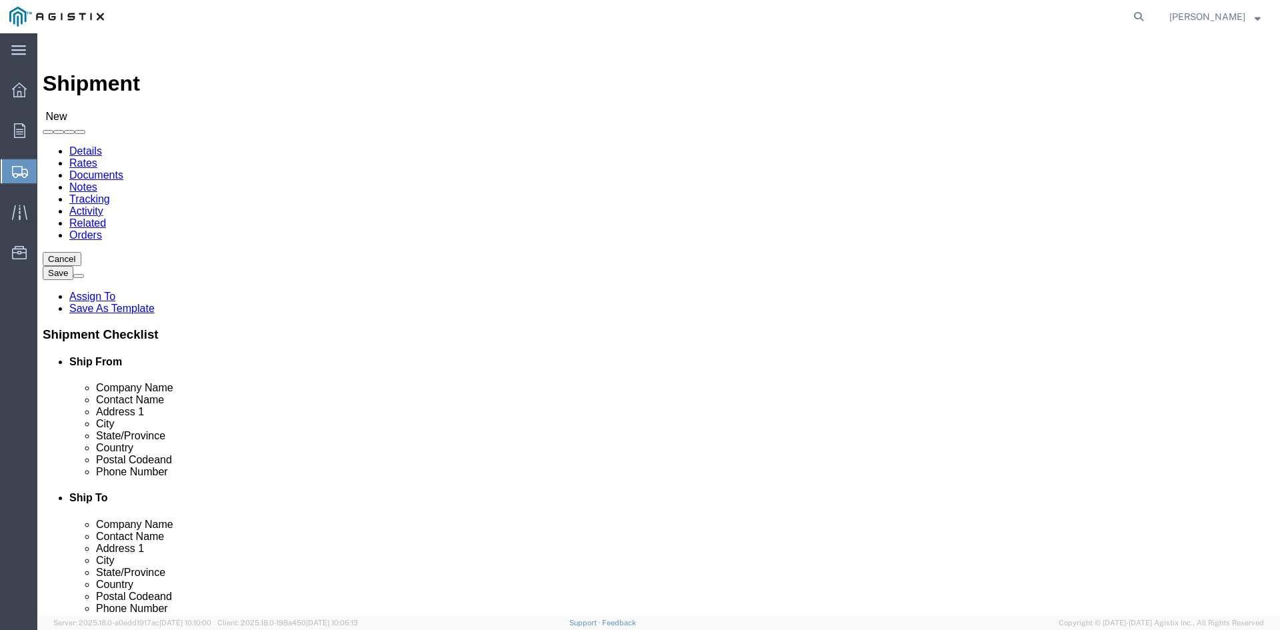
click p "- Power Partners LLC - ([PERSON_NAME]) [STREET_ADDRESS][PERSON_NAME]"
select select "GA"
type input "[PERSON_NAME]"
click select "Select All Others [GEOGRAPHIC_DATA] [GEOGRAPHIC_DATA] [GEOGRAPHIC_DATA] [GEOGRA…"
select select "19740"
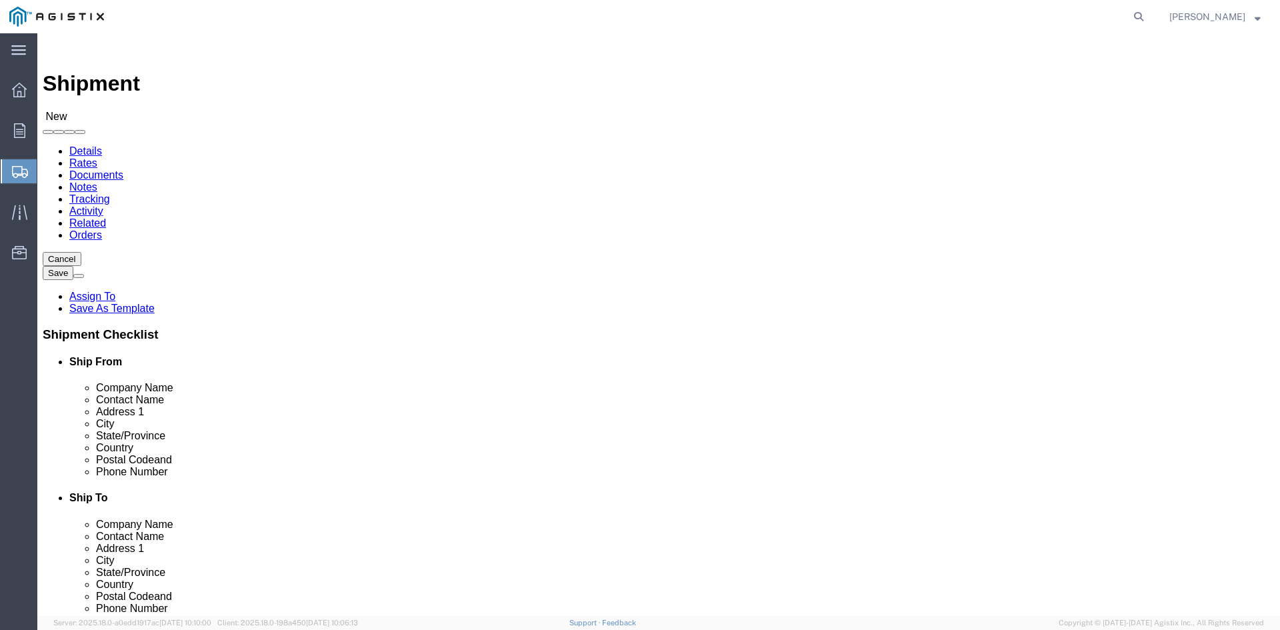
click select "Select All Others [GEOGRAPHIC_DATA] [GEOGRAPHIC_DATA] [GEOGRAPHIC_DATA] [GEOGRA…"
click input "text"
type input "Teresa"
click p "- PG&E - (Teresa Sanchez) 42105 Boyce Road, Fremont, CA, 94538, US"
select select "CA"
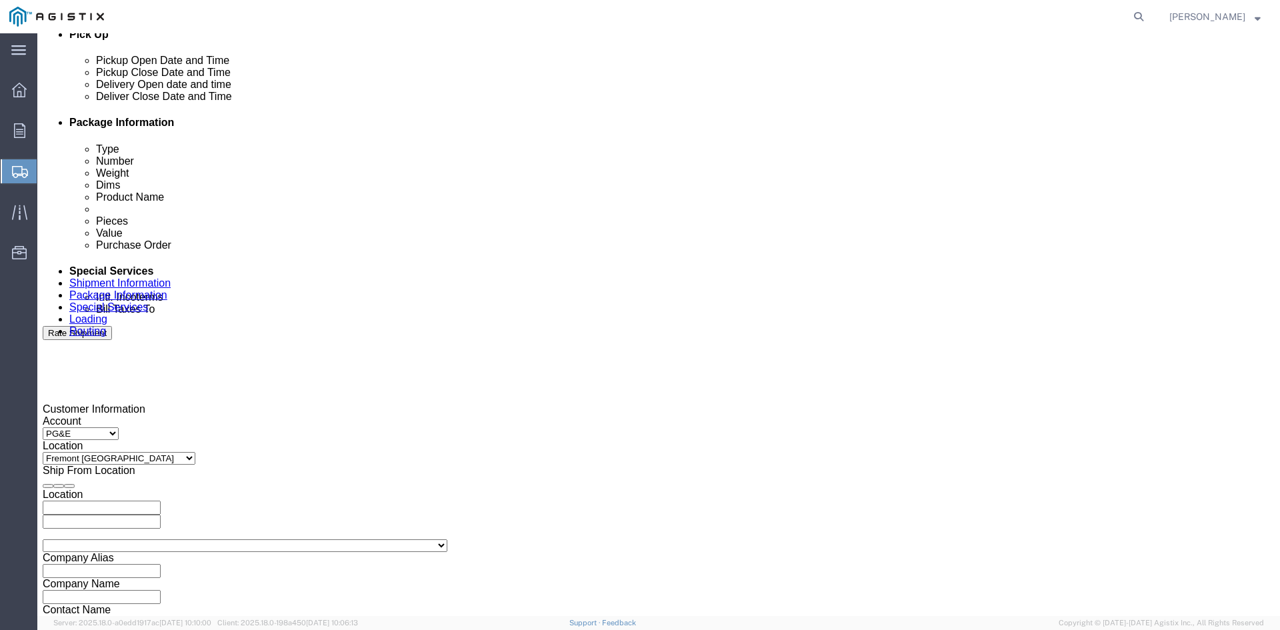
scroll to position [667, 0]
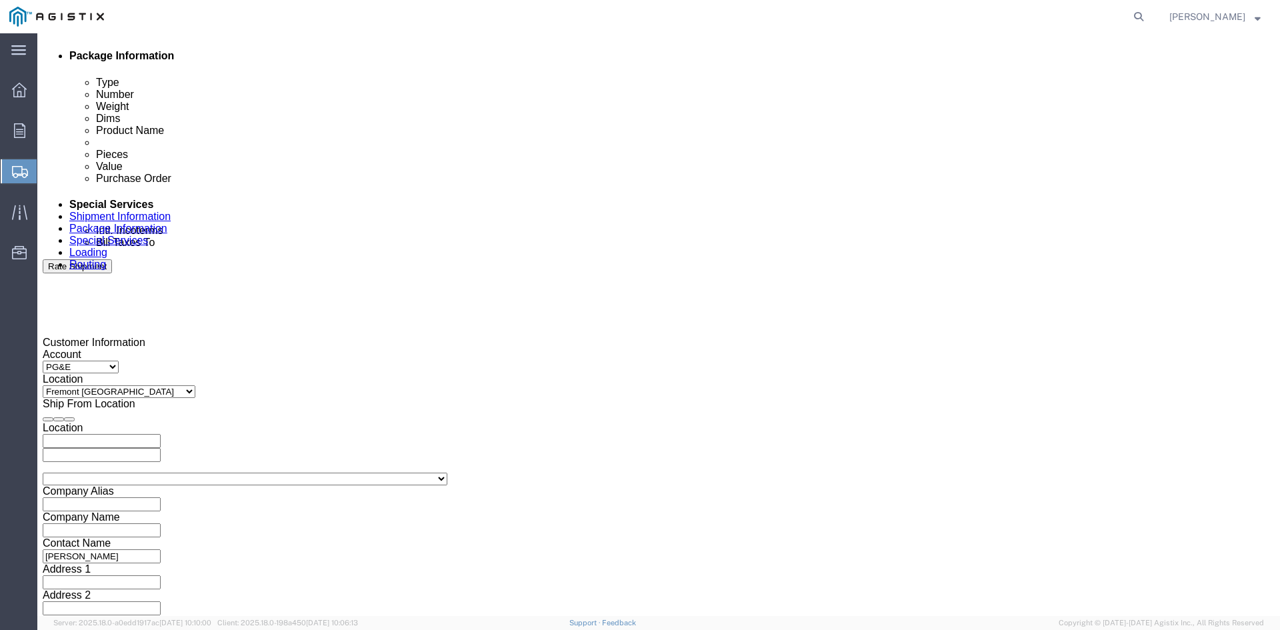
type input "Teresa Sanchez"
click div "Pickup Start Date Pickup Start Time Pickup Open Date and Time [DATE] 1:00 PM"
click div "[DATE] 1:00 PM"
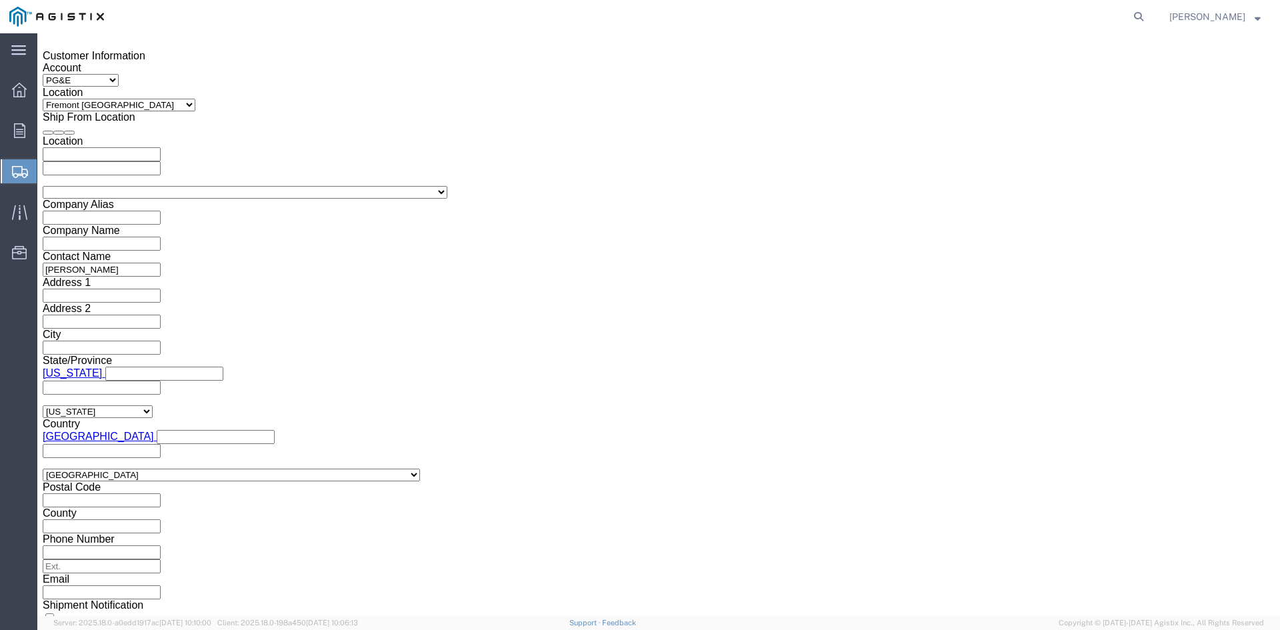
click input "1:00 PM"
click input "11:00 PM"
type input "11:00AM"
click button "Apply"
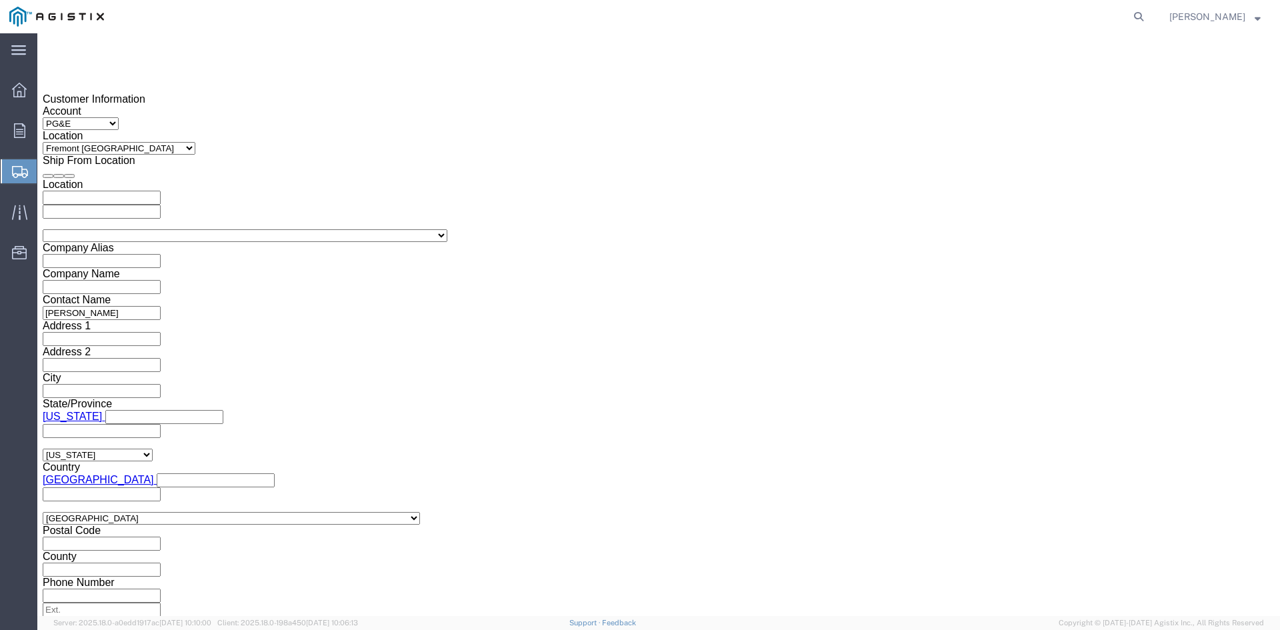
scroll to position [886, 0]
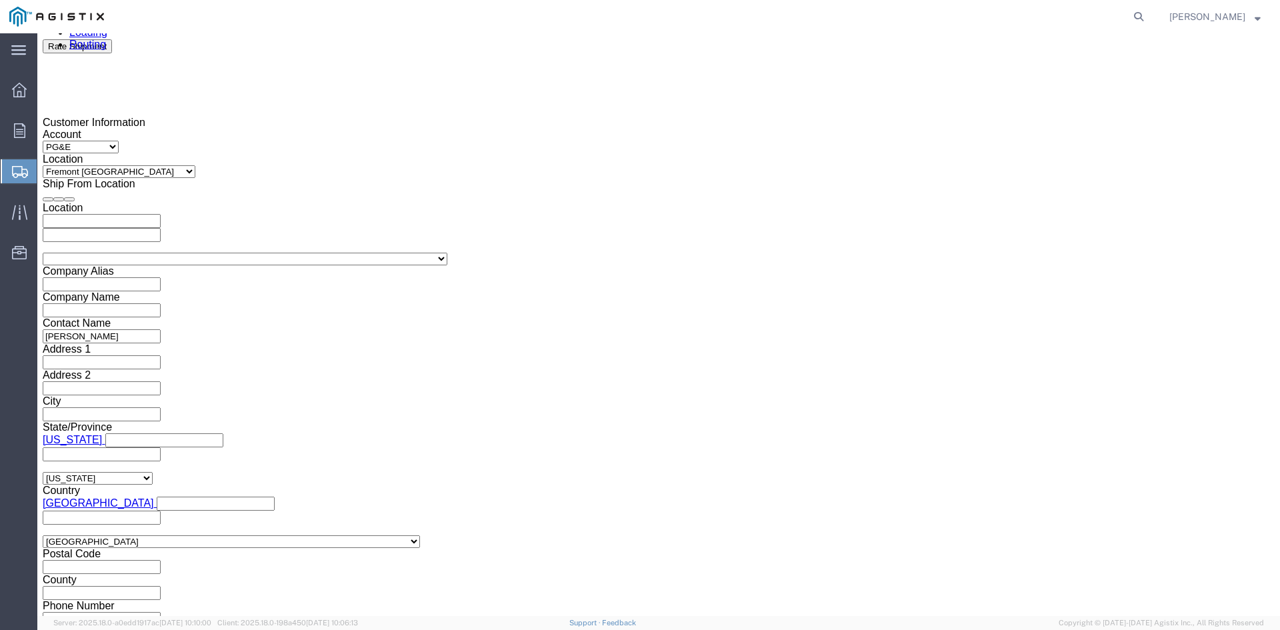
click div "[DATE] 12:00 PM"
type input "5:00 PM"
click button "Apply"
click div
click input "6:00 PM"
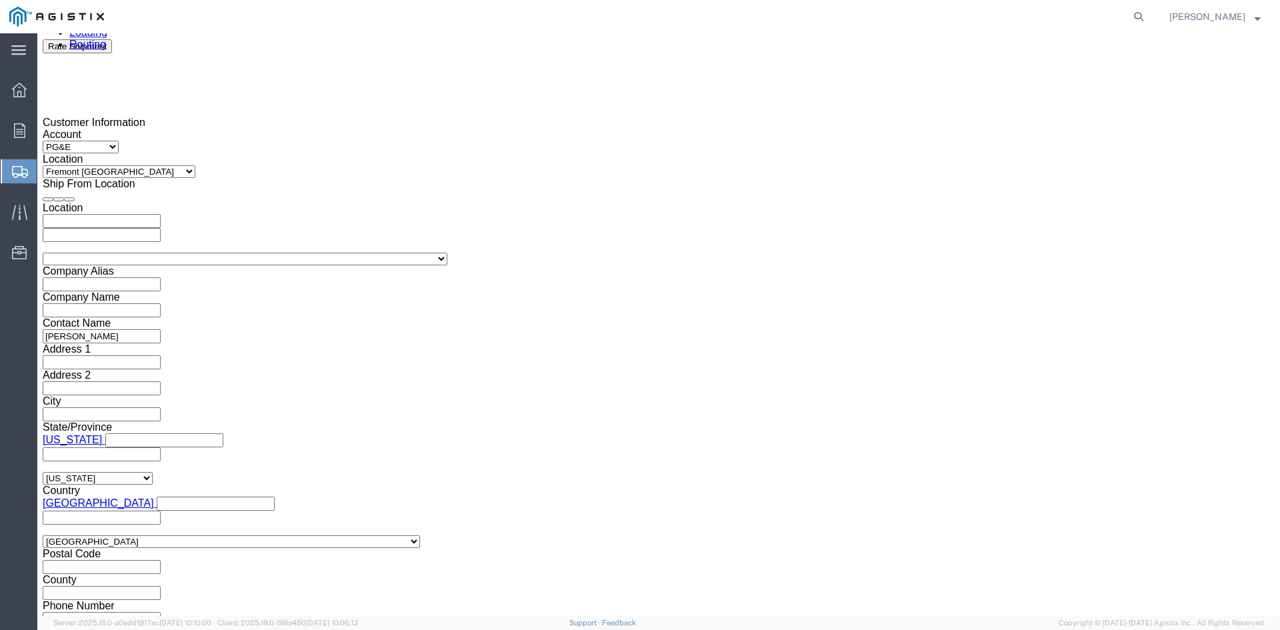
click input "7:00 PM"
click input "7:30 PM"
type input "7:30 AM"
click button "Apply"
click div
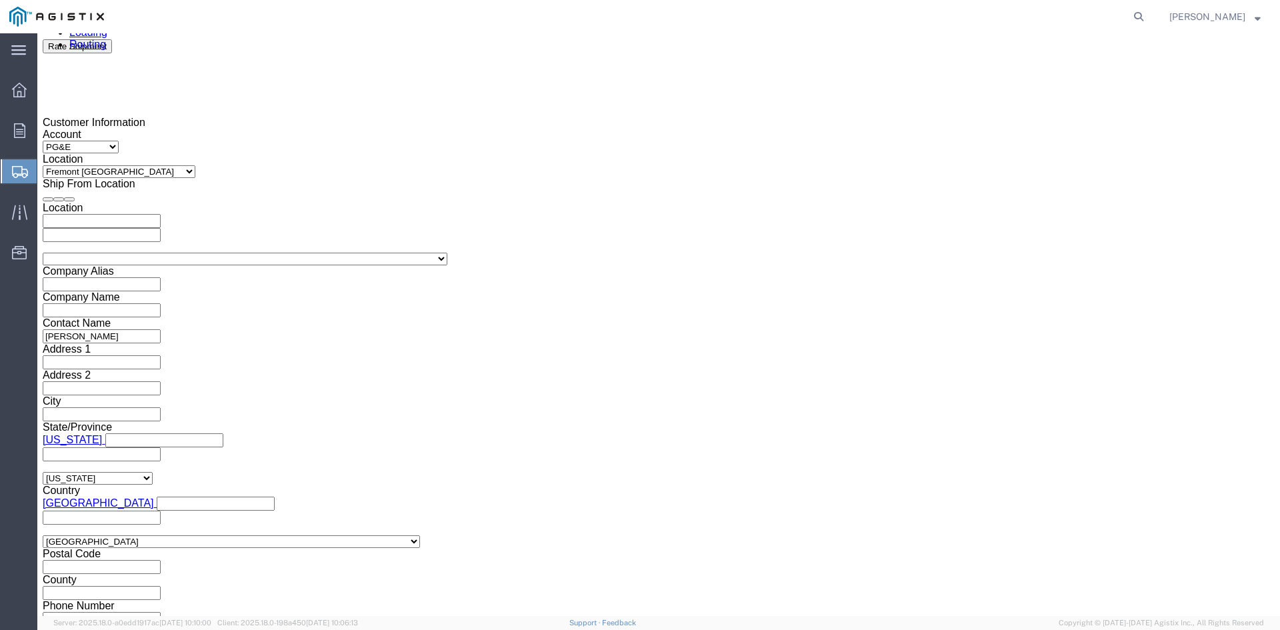
click input "2:30 AM"
click input "2:00 AM"
type input "2:00 PM"
click button "Apply"
drag, startPoint x: 182, startPoint y: 322, endPoint x: 192, endPoint y: 322, distance: 10.0
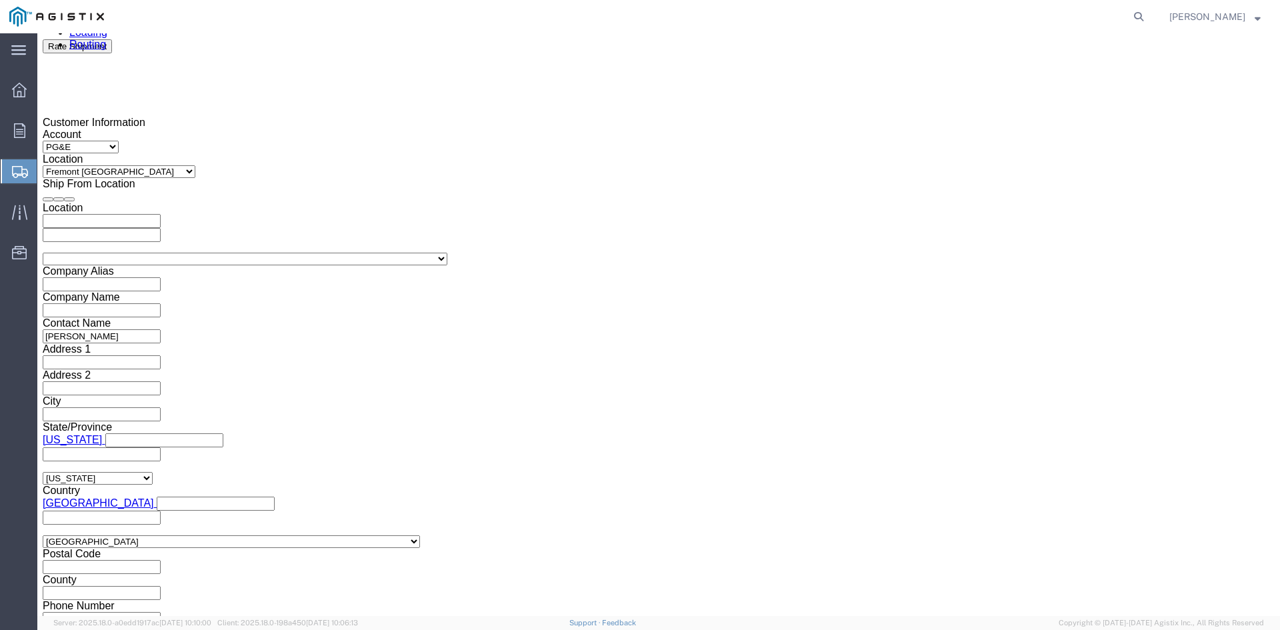
click input "text"
type input "3501371525"
click select "Select Account Type Activity ID Airline Appointment Number ASN Batch Request # …"
select select "BOL"
click select "Select Account Type Activity ID Airline Appointment Number ASN Batch Request # …"
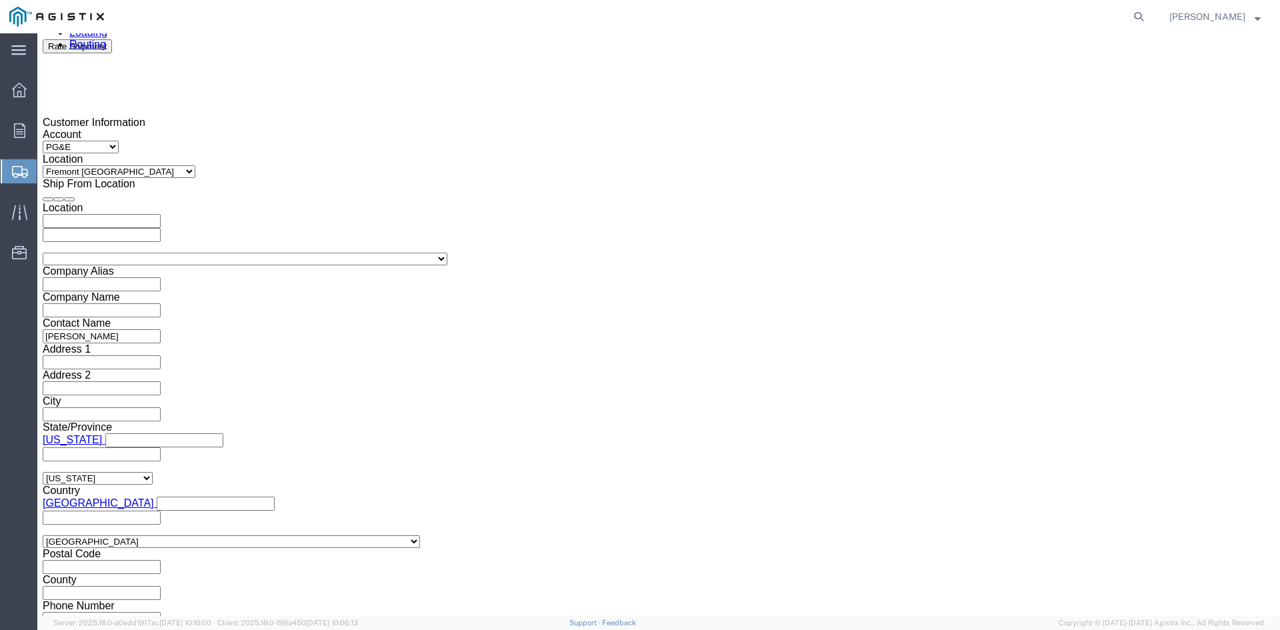
drag, startPoint x: 499, startPoint y: 324, endPoint x: 521, endPoint y: 324, distance: 21.3
click input "text"
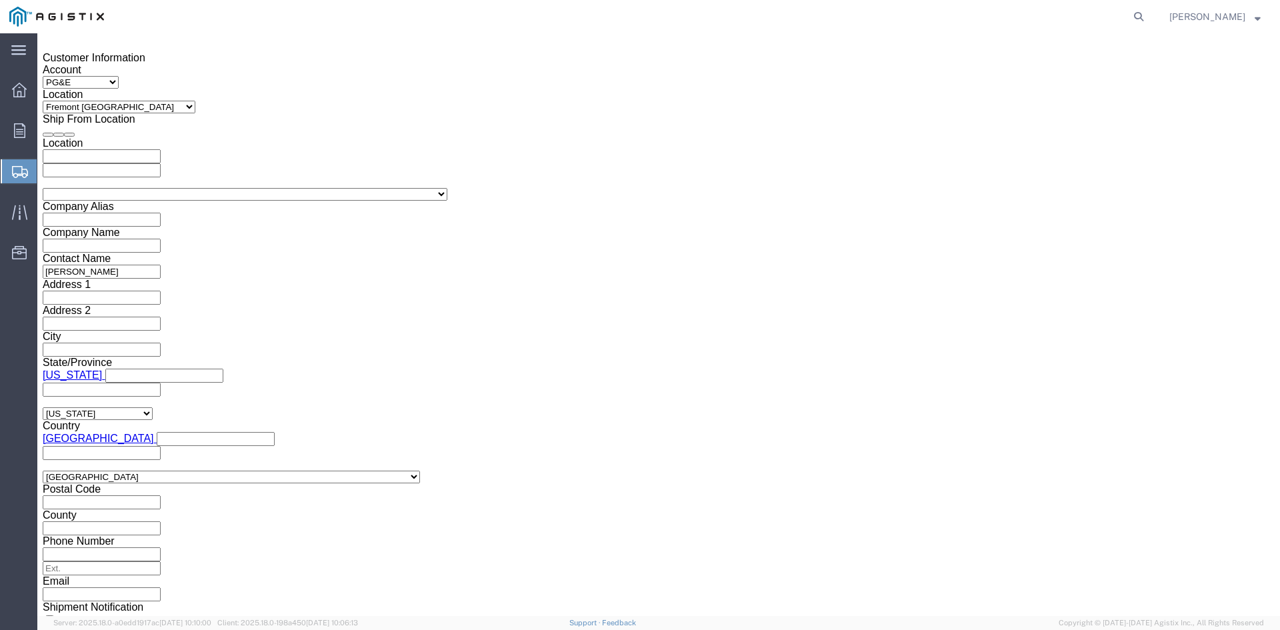
scroll to position [953, 0]
type input "9868064"
click button "Continue"
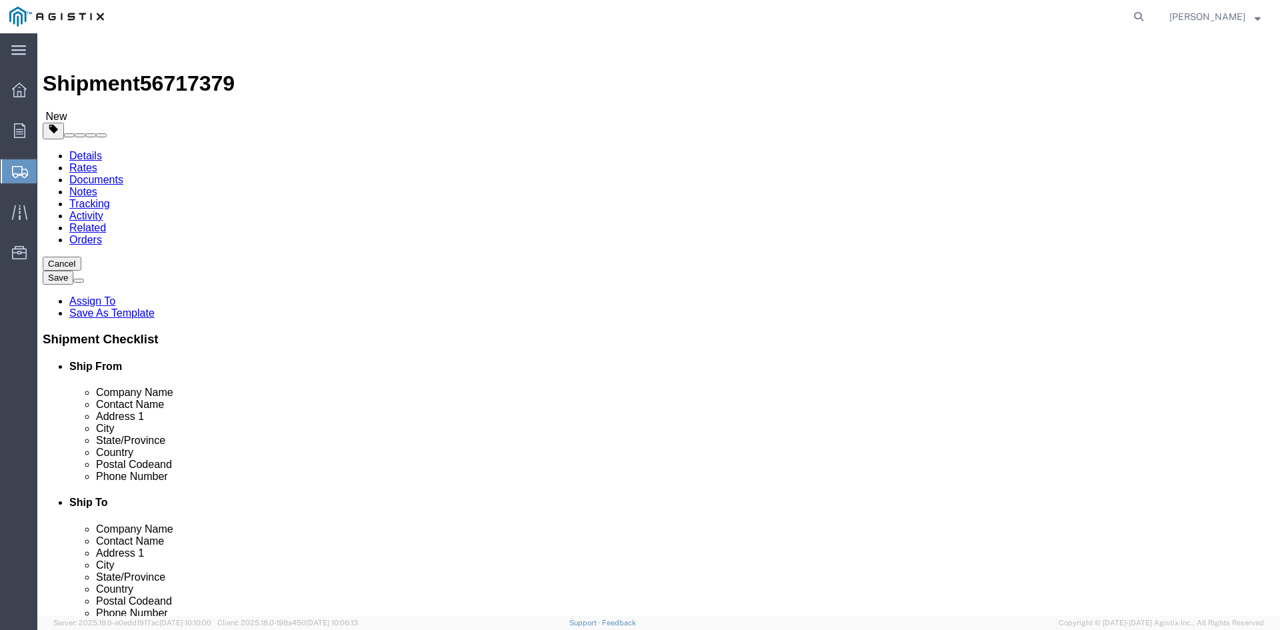
click select "Select Bulk Bundle(s) Cardboard Box(es) Carton(s) Crate(s) Drum(s) (Fiberboard)…"
select select "PSNS"
click select "Select Bulk Bundle(s) Cardboard Box(es) Carton(s) Crate(s) Drum(s) (Fiberboard)…"
drag, startPoint x: 190, startPoint y: 257, endPoint x: 221, endPoint y: 257, distance: 30.7
click input "text"
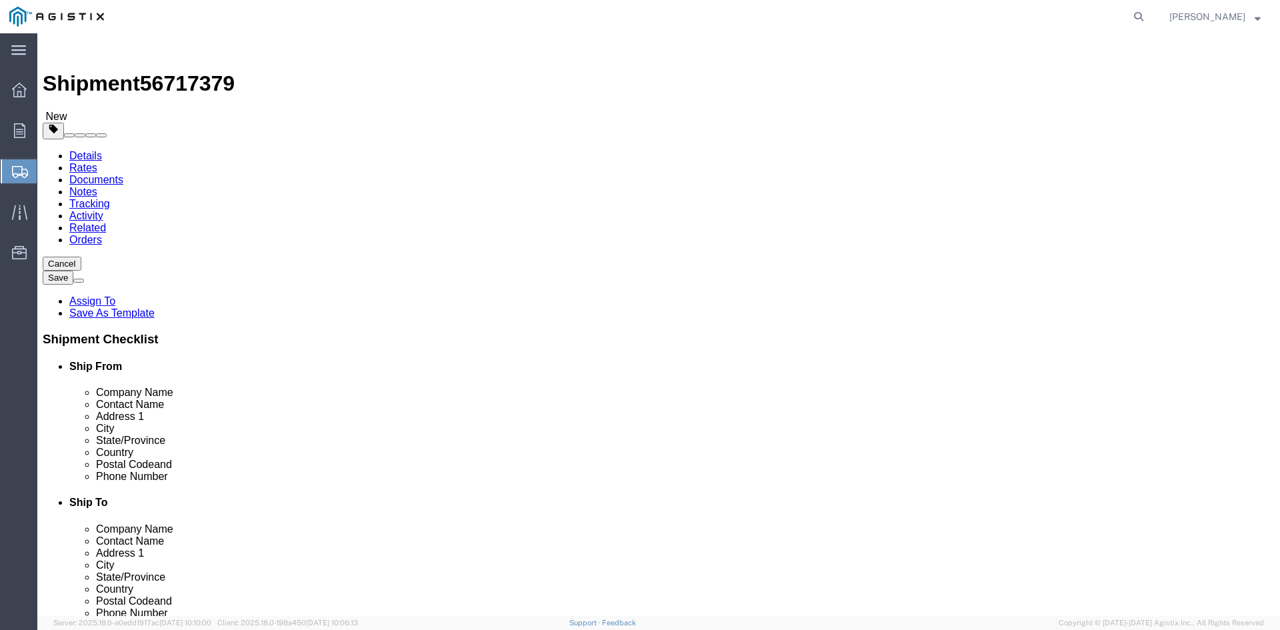
type input "1"
drag, startPoint x: 193, startPoint y: 284, endPoint x: 117, endPoint y: 282, distance: 76.0
click div "Number 1"
type input "22"
click input "text"
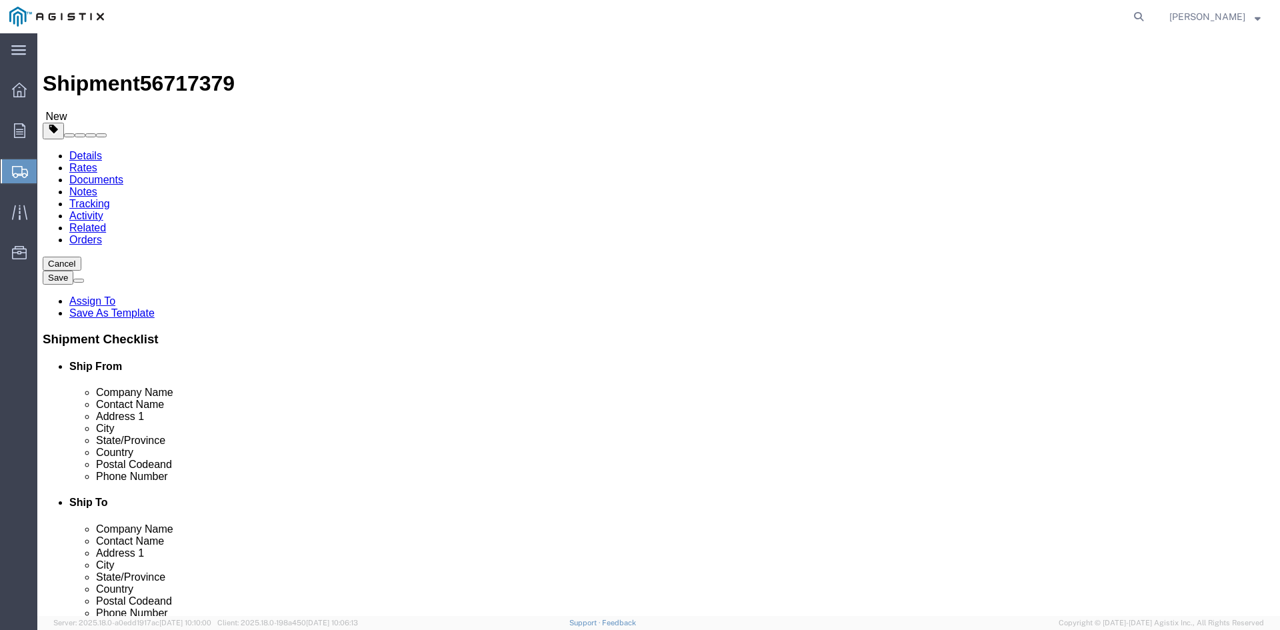
type input "32"
drag, startPoint x: 261, startPoint y: 305, endPoint x: 295, endPoint y: 295, distance: 35.3
click input "text"
type input "32"
click input "text"
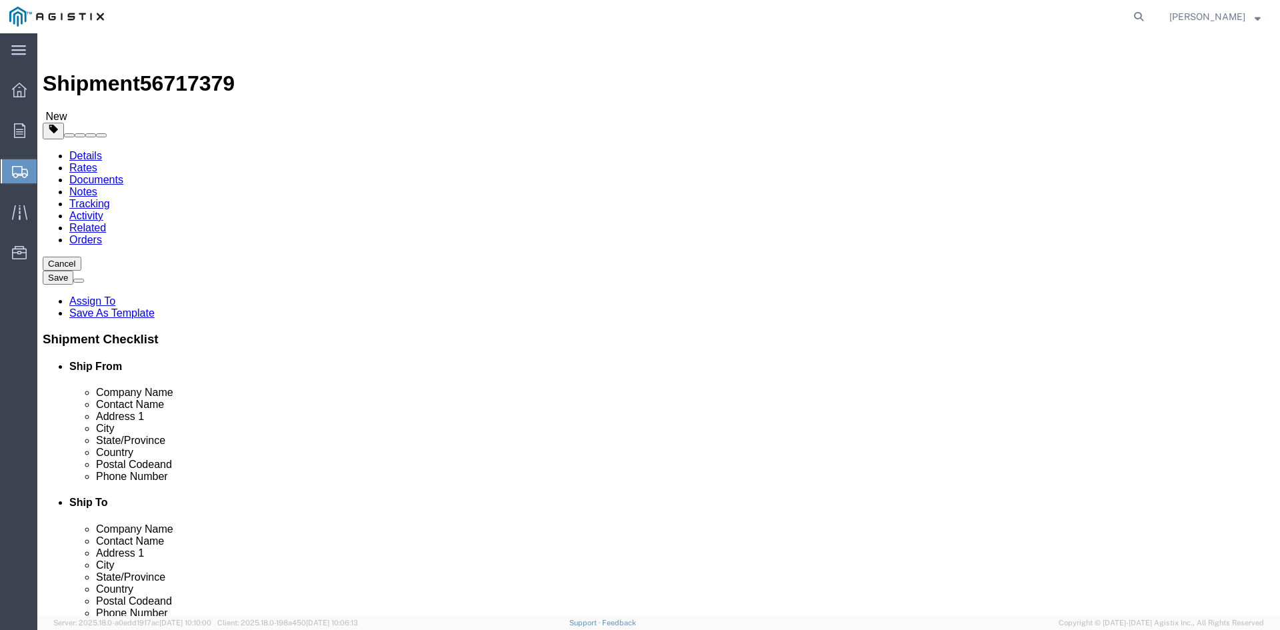
type input "49.00"
drag, startPoint x: 206, startPoint y: 330, endPoint x: 111, endPoint y: 329, distance: 95.3
click div "Weight 0.00 Select kgs lbs Ship. t°"
type input "25815.09"
click span
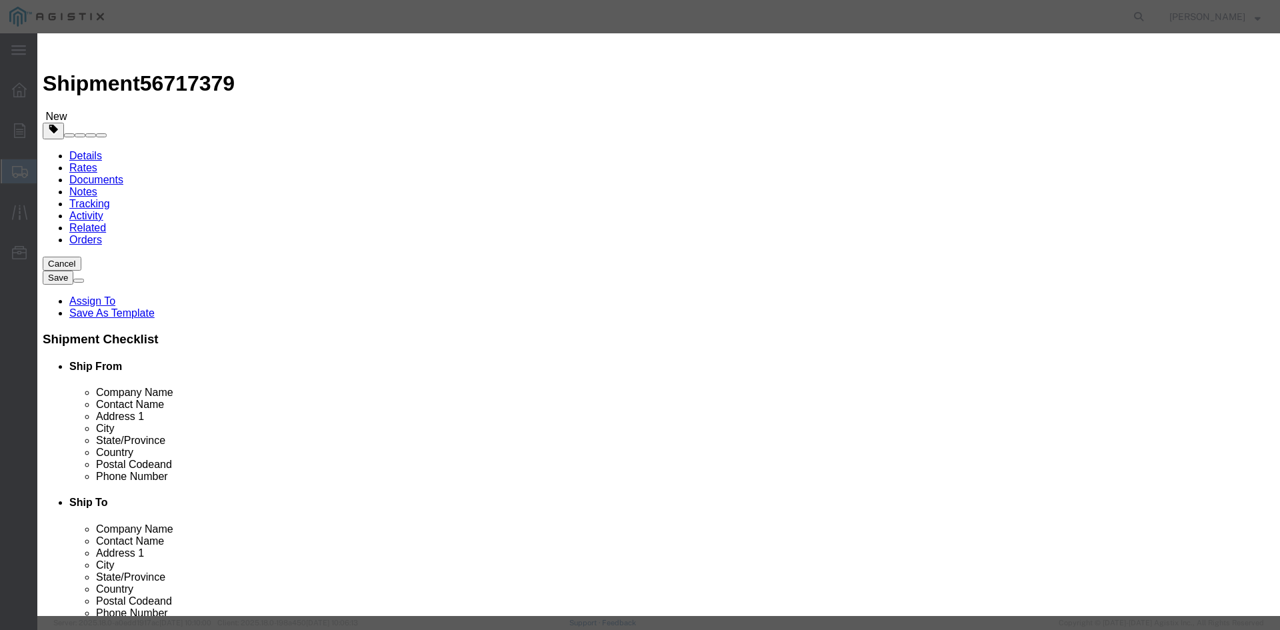
click input "text"
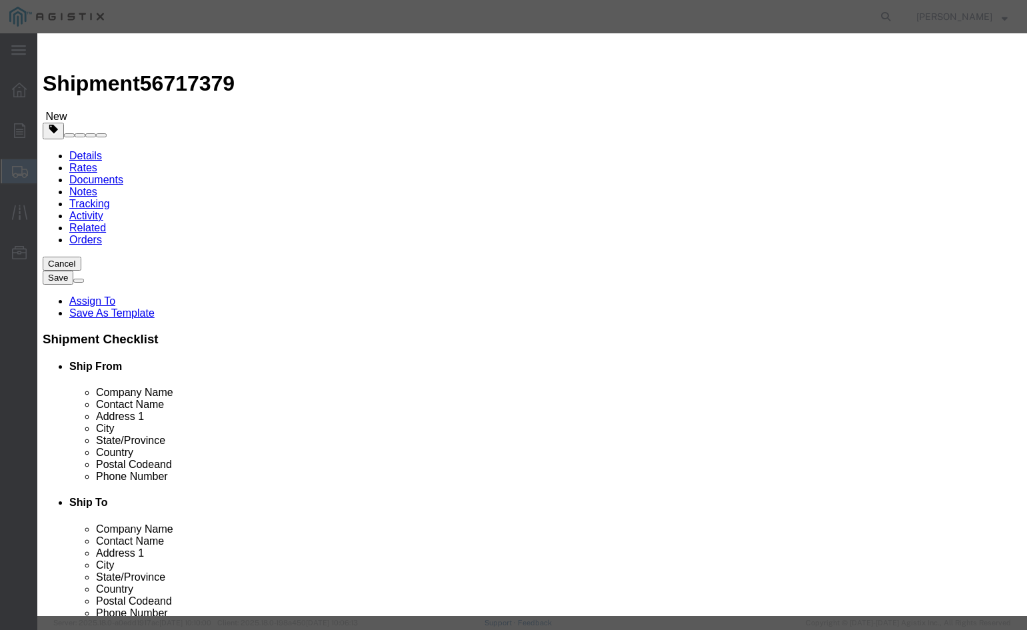
drag, startPoint x: 277, startPoint y: 99, endPoint x: 329, endPoint y: 100, distance: 52.7
click input "text"
type input "Overhead Transformer"
drag, startPoint x: 279, startPoint y: 127, endPoint x: 210, endPoint y: 125, distance: 68.7
click div "Pieces Number of pieces inside all the packages 0 Select Bag Barrels 100Board F…"
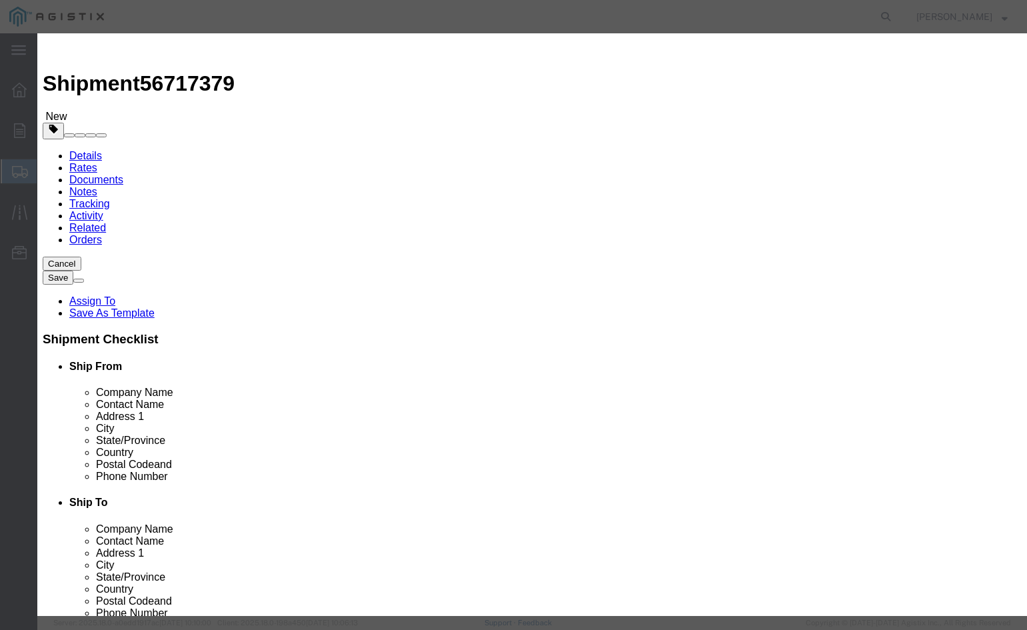
type input "22"
drag, startPoint x: 271, startPoint y: 153, endPoint x: 279, endPoint y: 151, distance: 8.1
click input "text"
type input "1"
click select "Select 50 55 60 65 70 85 92.5 100 125 175 250 300 400"
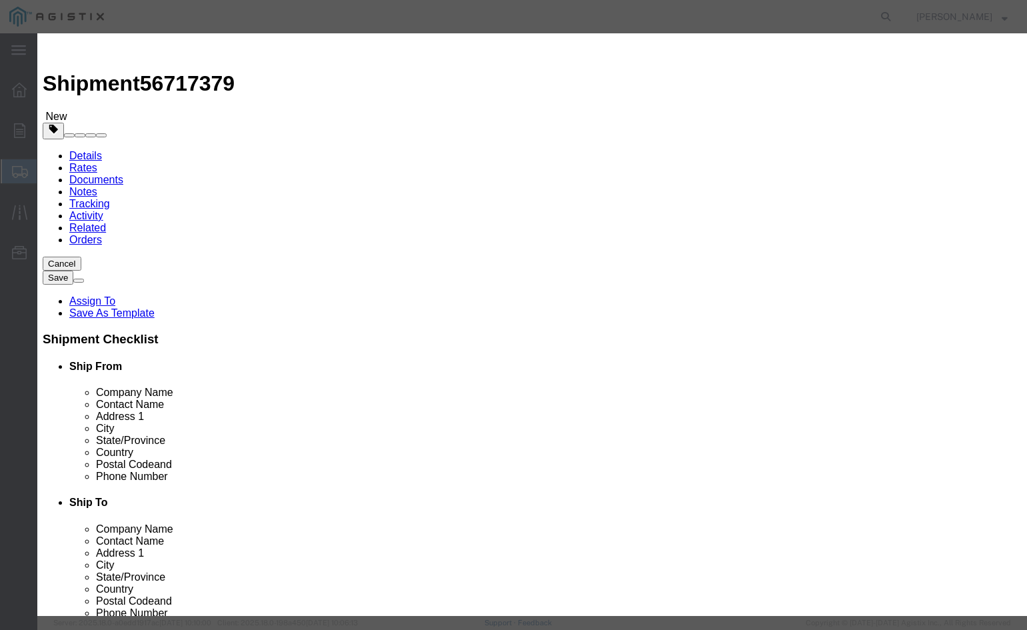
select select "55"
click select "Select 50 55 60 65 70 85 92.5 100 125 175 250 300 400"
click button "Save & Close"
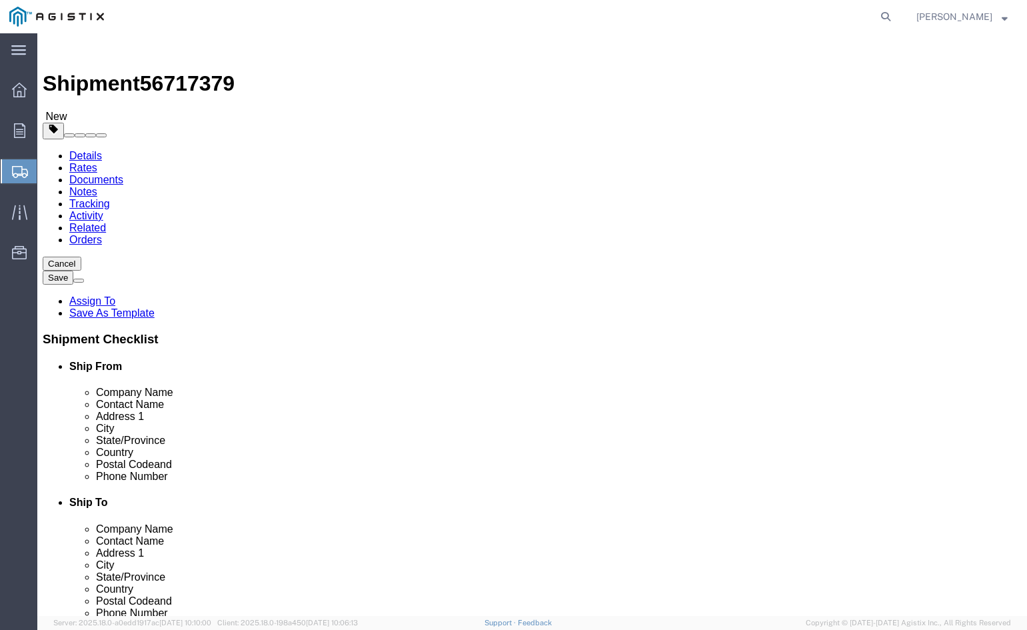
click link "Add Package"
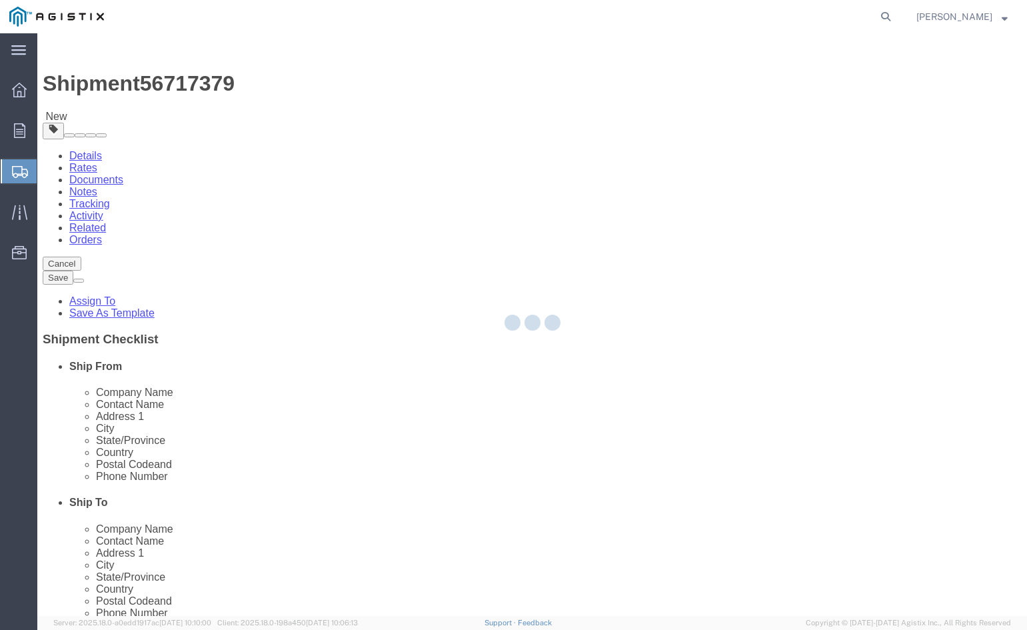
select select "PSNS"
select select "CBOX"
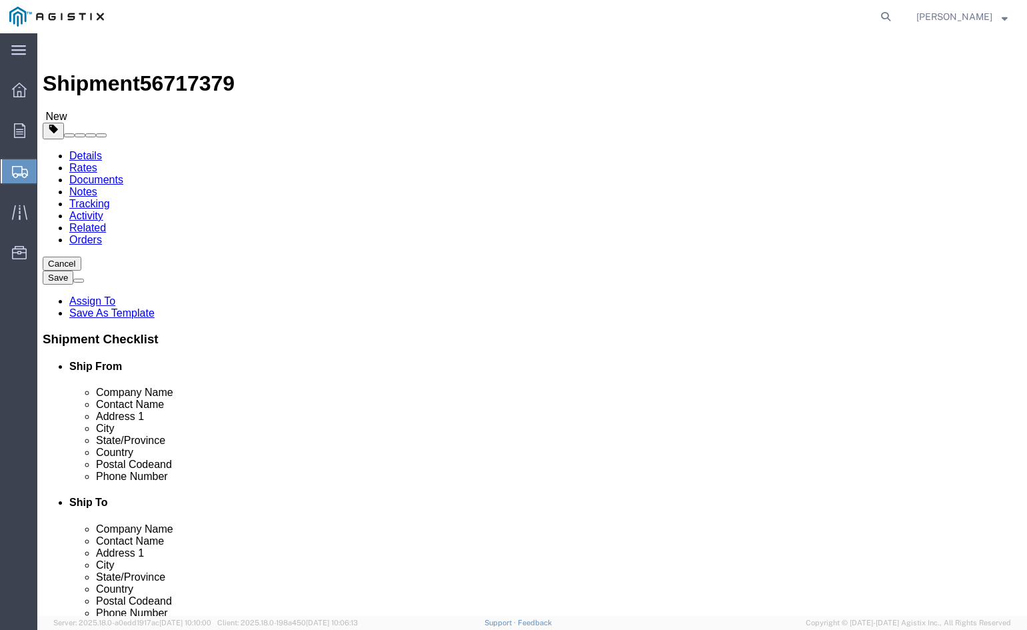
drag, startPoint x: 707, startPoint y: 13, endPoint x: 788, endPoint y: 15, distance: 80.7
click div
drag, startPoint x: 713, startPoint y: 13, endPoint x: 775, endPoint y: 13, distance: 62.0
click at [775, 13] on agx-global-search at bounding box center [684, 16] width 427 height 33
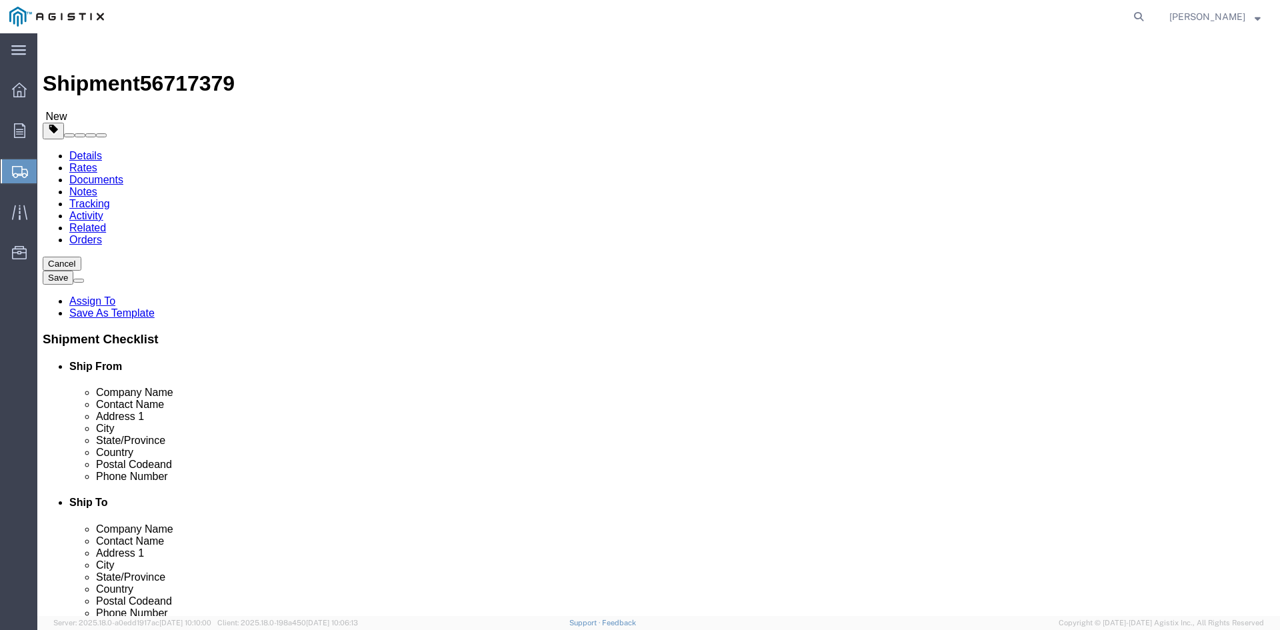
click span "button"
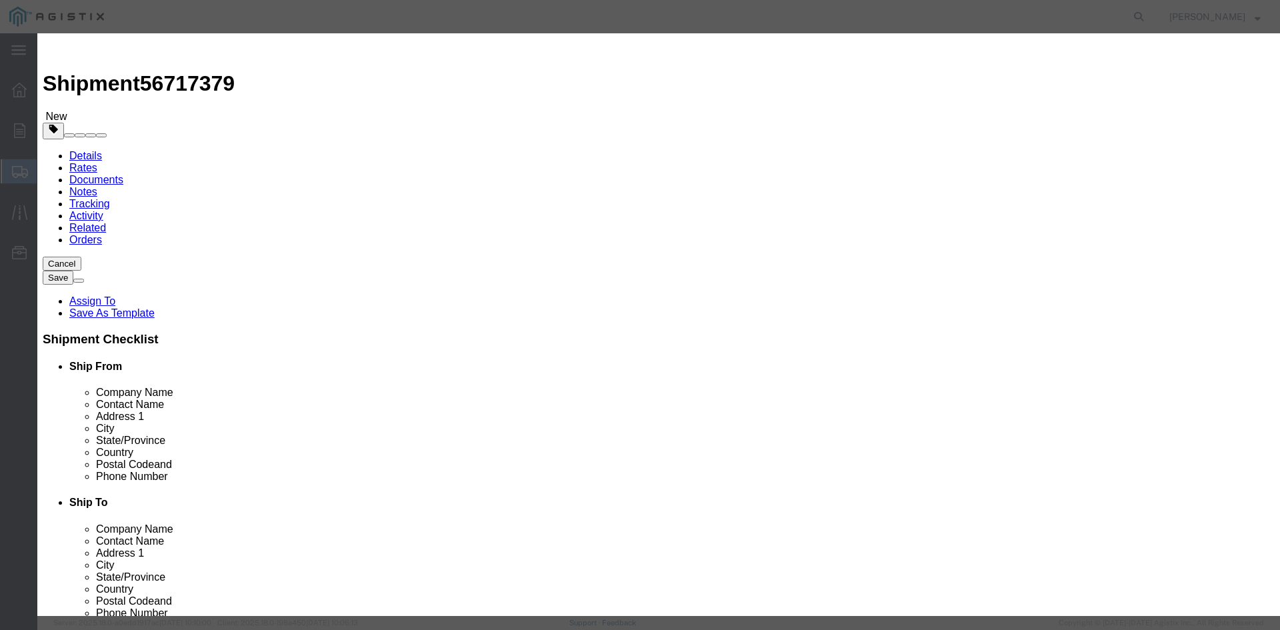
click button "Yes"
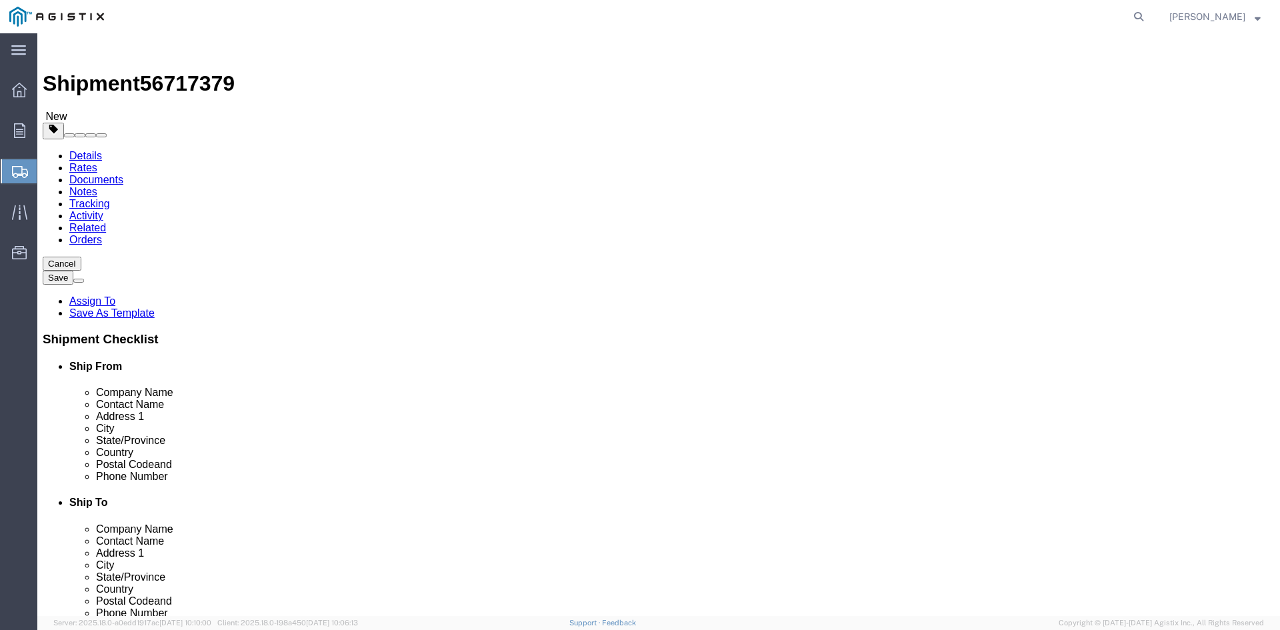
select select "PSNS"
click icon
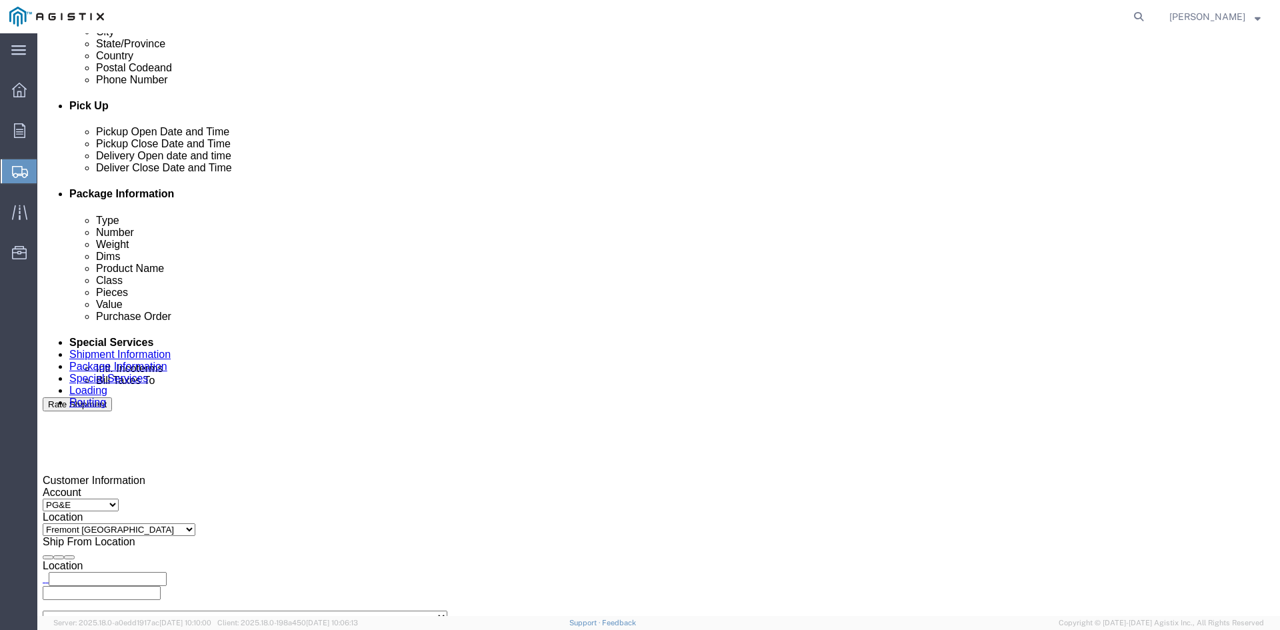
scroll to position [667, 0]
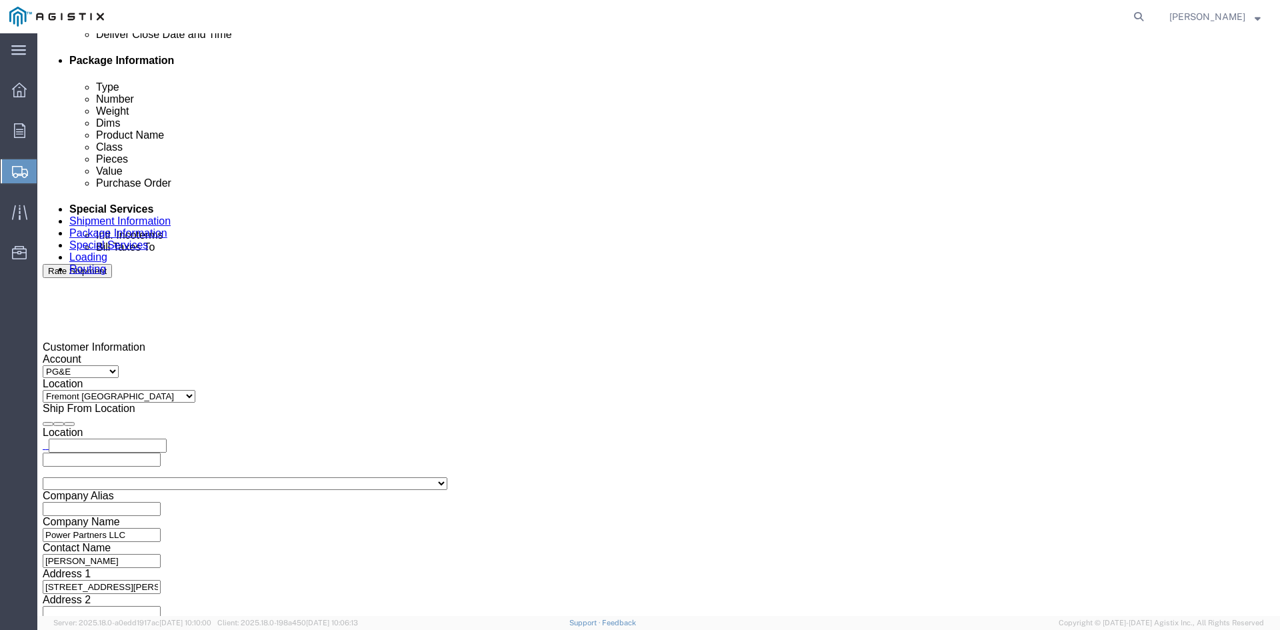
click input "text"
type input "[EMAIL_ADDRESS][DOMAIN_NAME]"
type input "z"
type input "s"
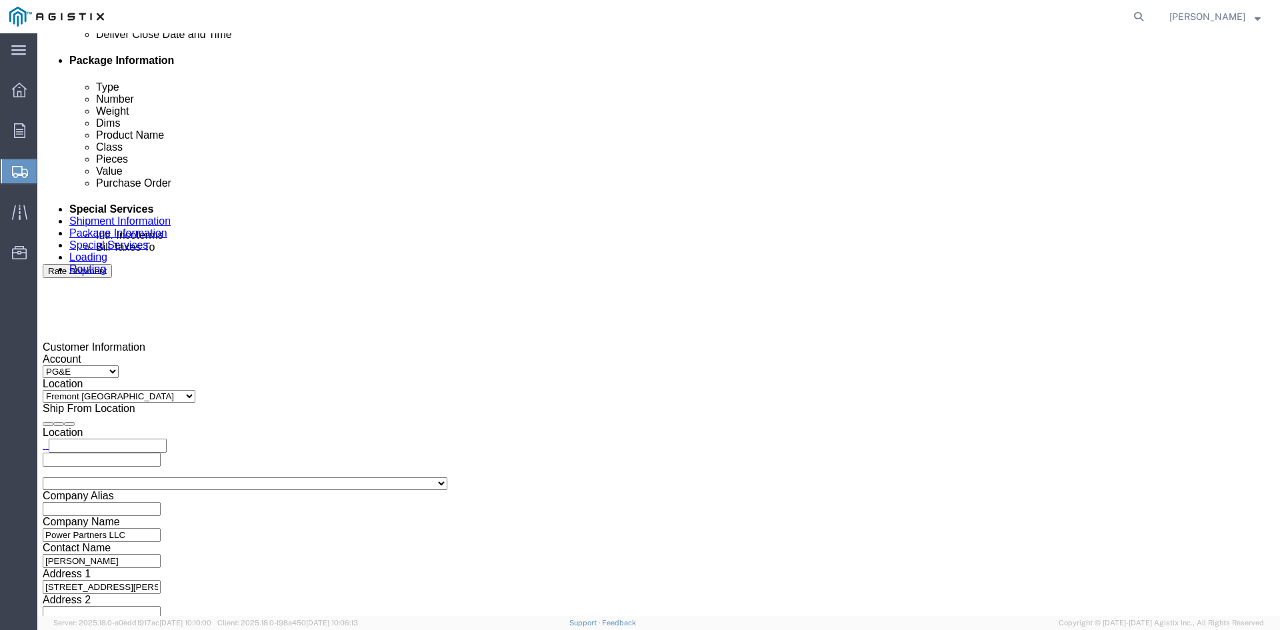
type input "ke"
type input "pri"
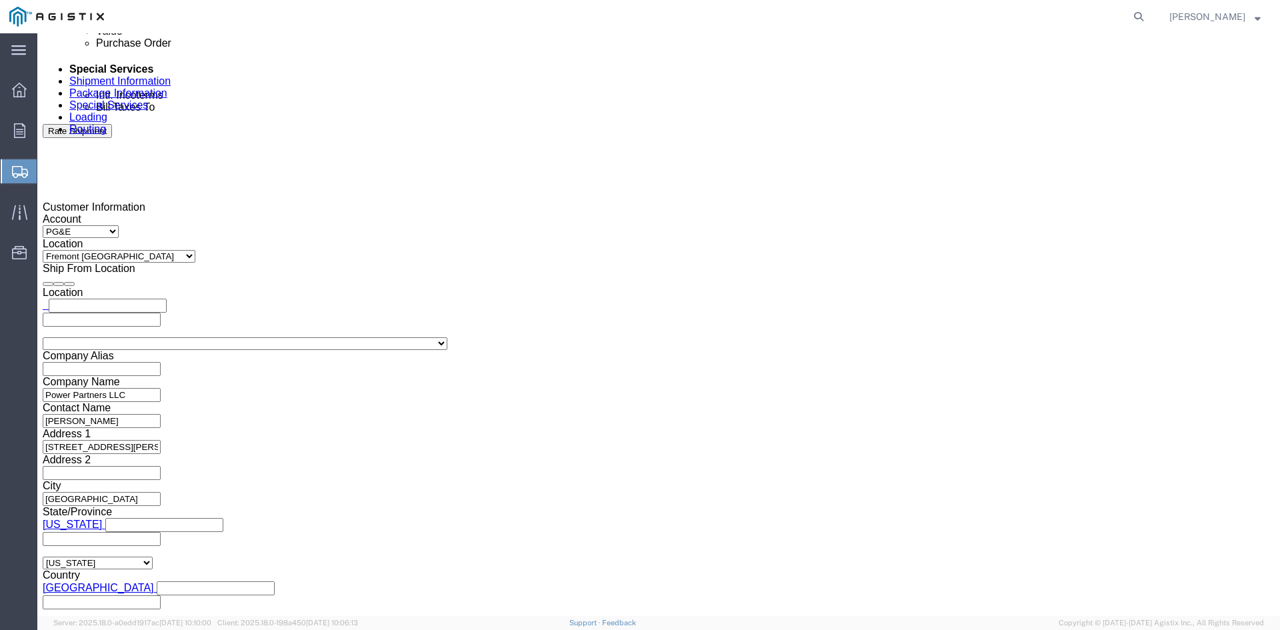
scroll to position [807, 0]
click button "Rate Shipment"
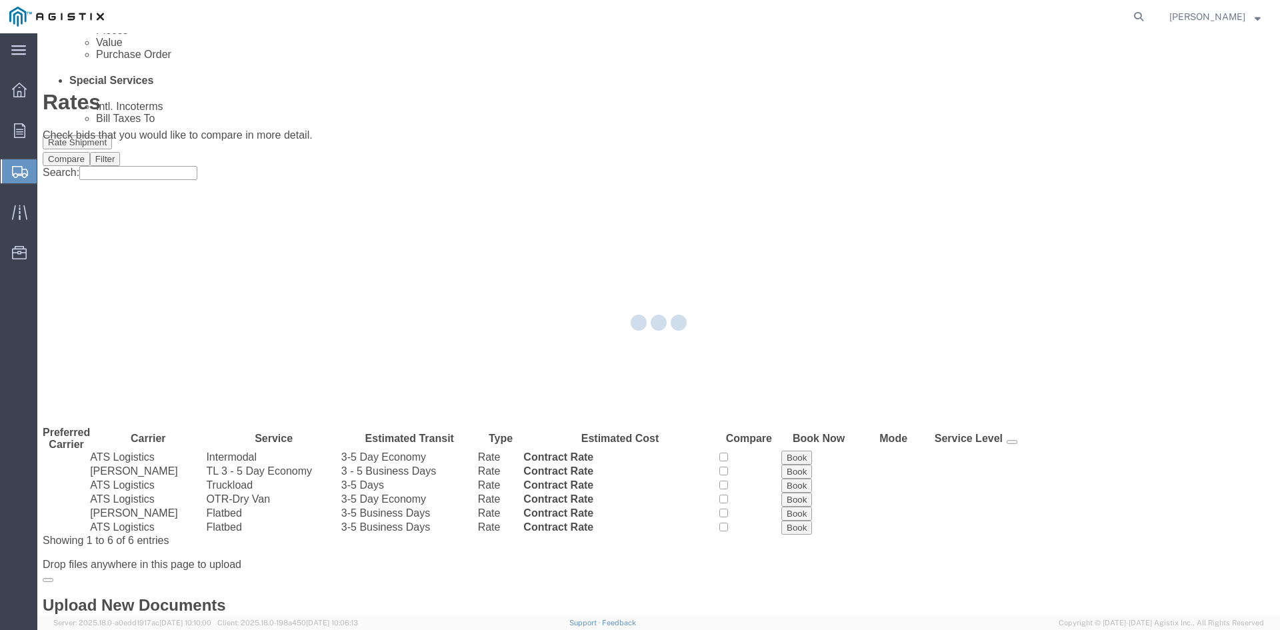
scroll to position [0, 0]
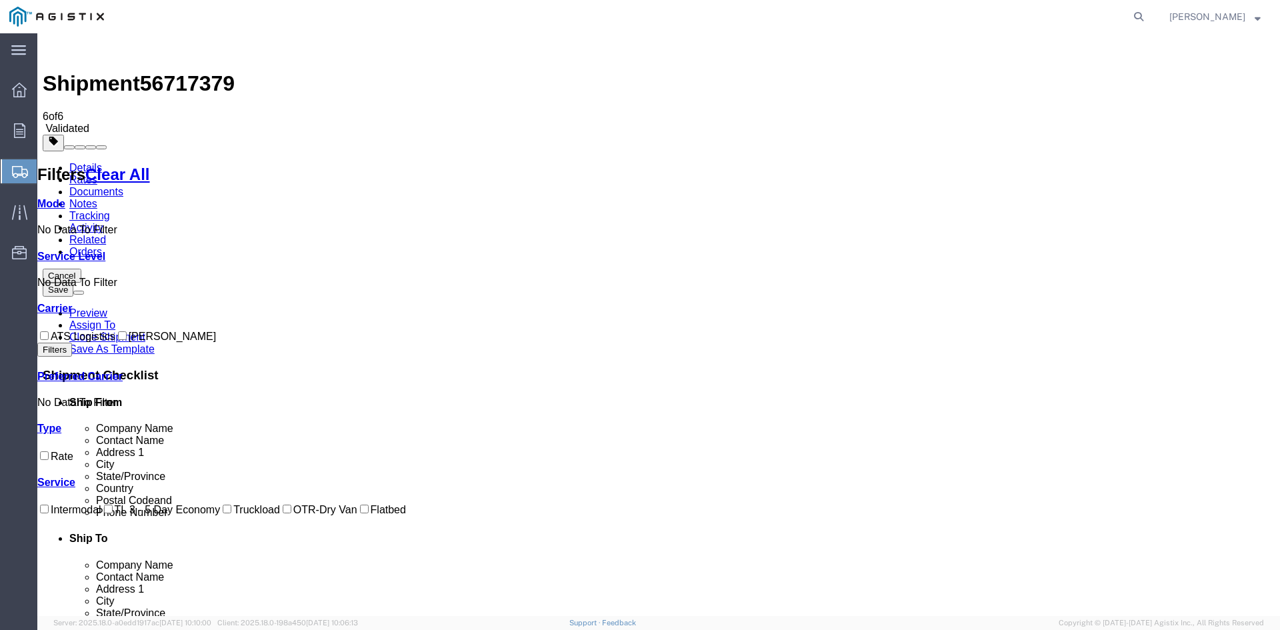
click at [49, 331] on input "ATS Logistics" at bounding box center [44, 335] width 9 height 9
checkbox input "true"
